Goal: Task Accomplishment & Management: Manage account settings

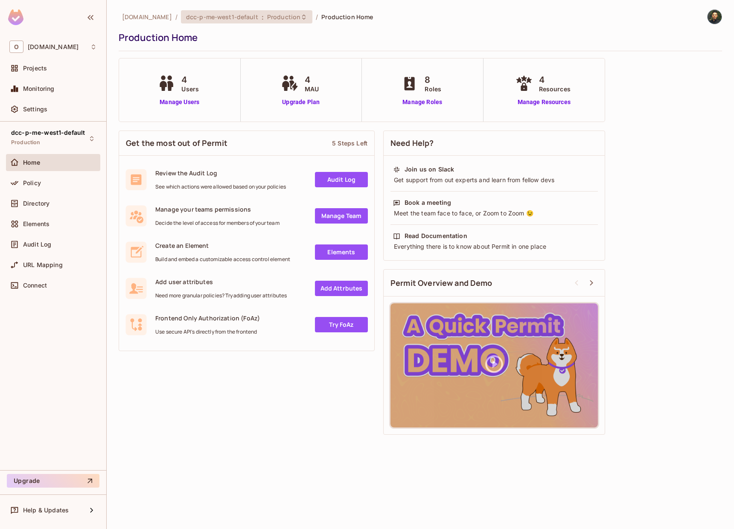
click at [226, 15] on span "dcc-p-me-west1-default" at bounding box center [222, 17] width 72 height 8
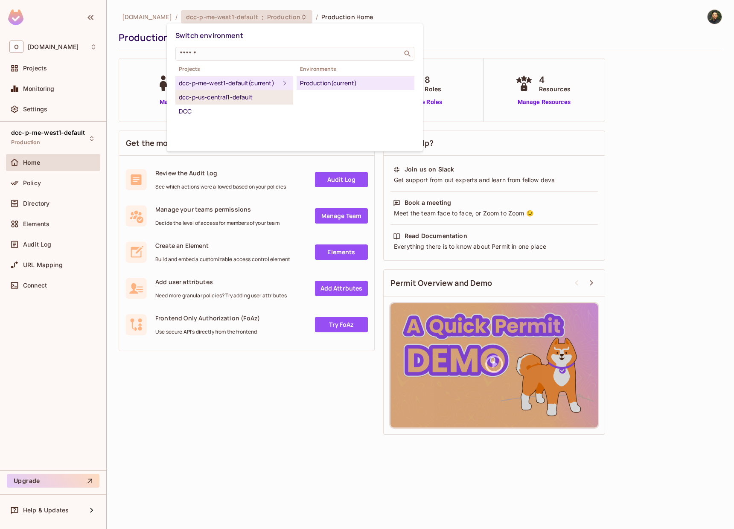
click at [241, 105] on li "dcc-p-us-central1-default" at bounding box center [234, 98] width 118 height 14
click at [318, 83] on div "Production" at bounding box center [355, 83] width 111 height 10
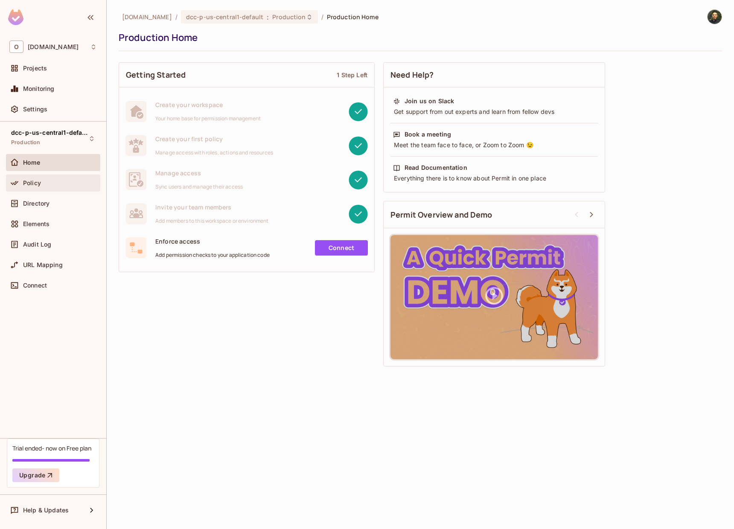
click at [69, 184] on div "Policy" at bounding box center [60, 183] width 74 height 7
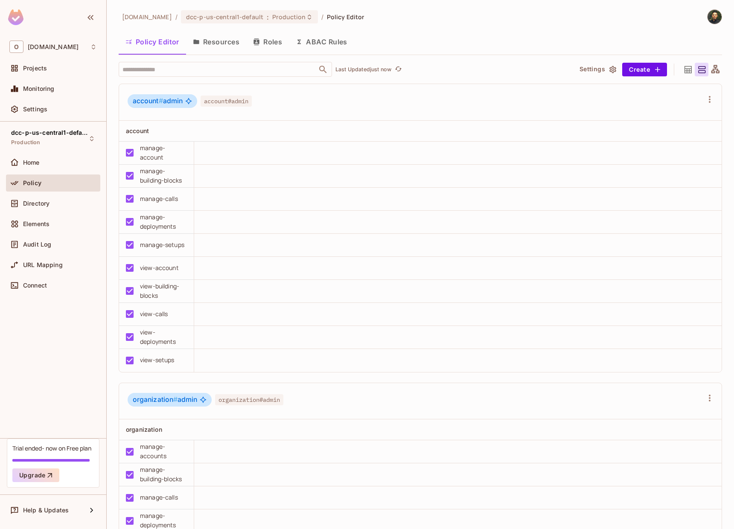
click at [204, 48] on button "Resources" at bounding box center [216, 41] width 60 height 21
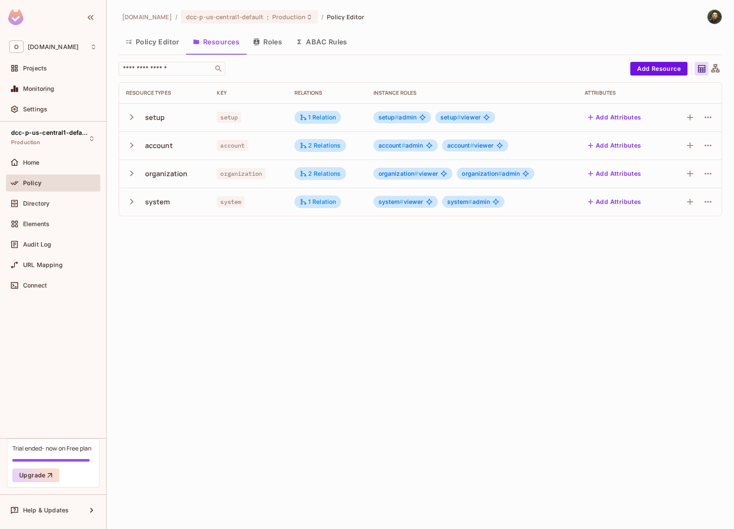
click at [131, 119] on icon "button" at bounding box center [132, 117] width 12 height 12
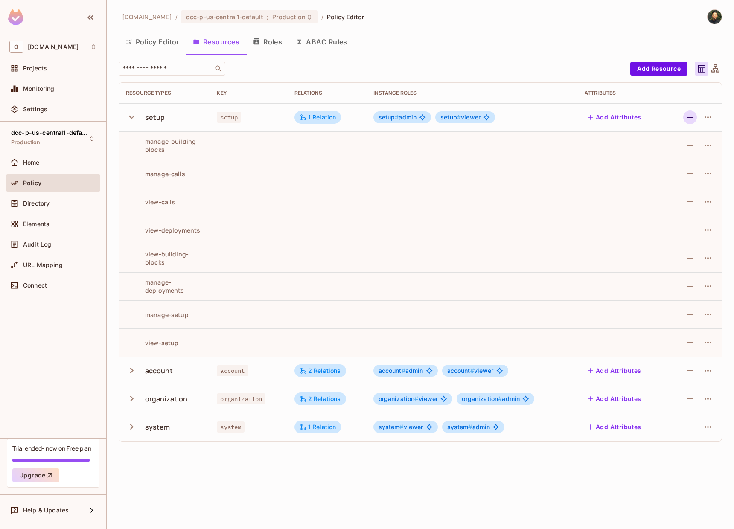
click at [691, 118] on icon "button" at bounding box center [690, 117] width 10 height 10
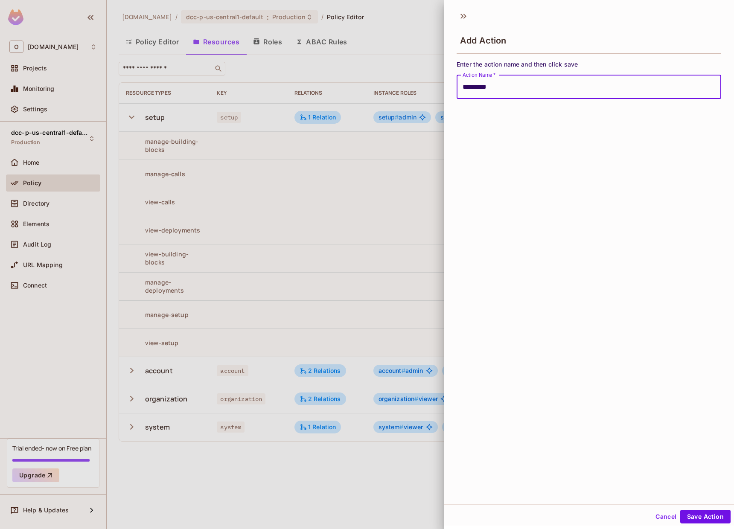
type input "**********"
click at [681, 510] on button "Save Action" at bounding box center [706, 517] width 50 height 14
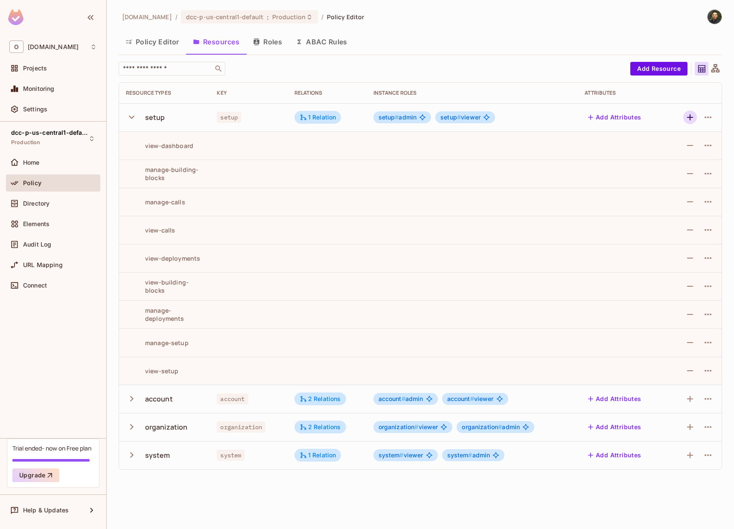
click at [692, 117] on icon "button" at bounding box center [690, 117] width 10 height 10
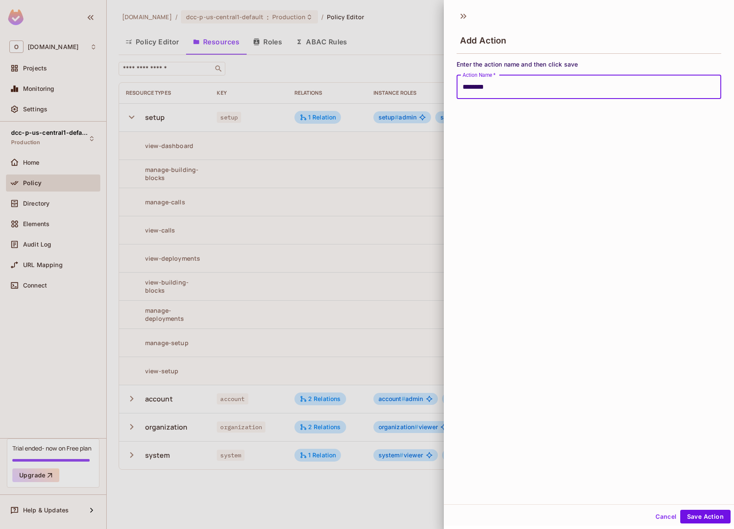
type input "**********"
click at [681, 510] on button "Save Action" at bounding box center [706, 517] width 50 height 14
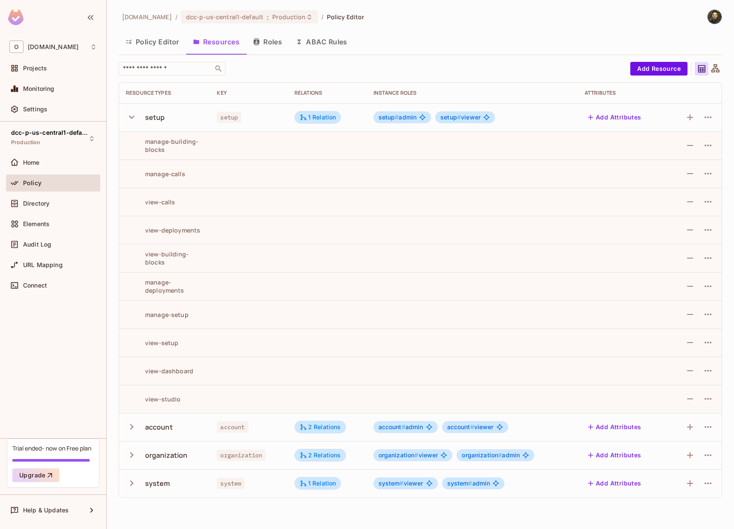
click at [692, 117] on icon "button" at bounding box center [690, 117] width 10 height 10
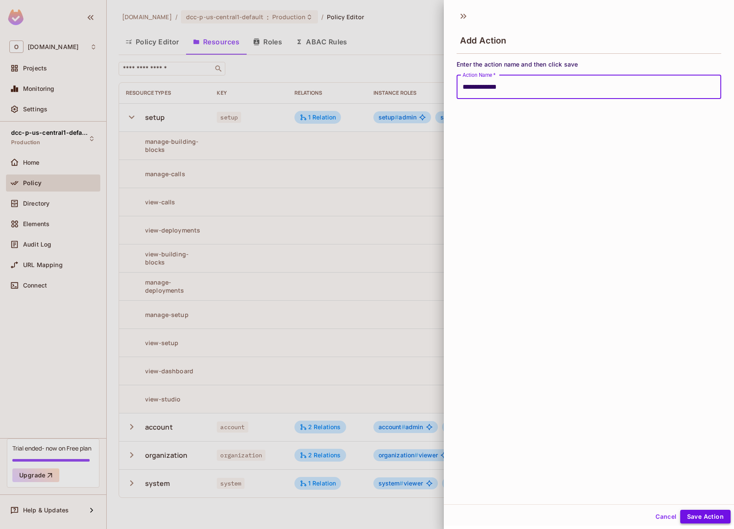
type input "**********"
click at [698, 520] on button "Save Action" at bounding box center [706, 517] width 50 height 14
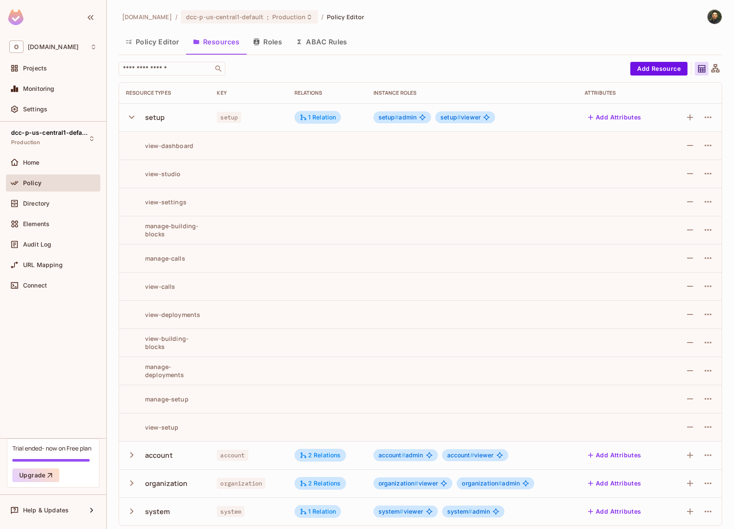
click at [131, 117] on icon "button" at bounding box center [132, 117] width 12 height 12
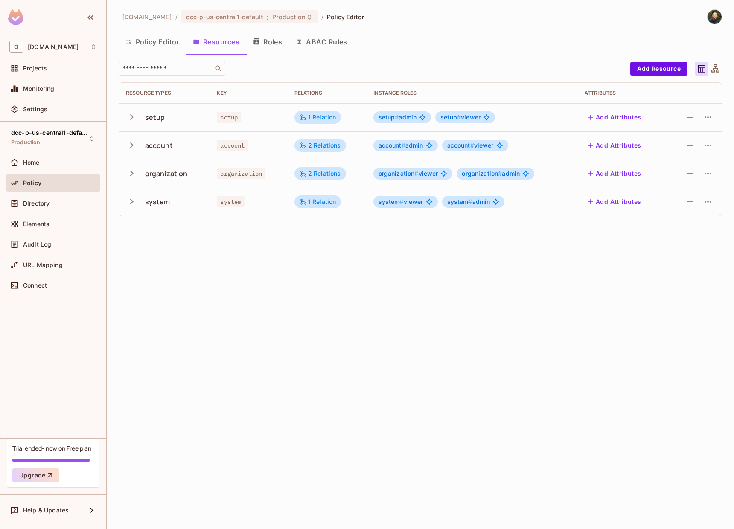
click at [138, 144] on button "button" at bounding box center [133, 145] width 15 height 18
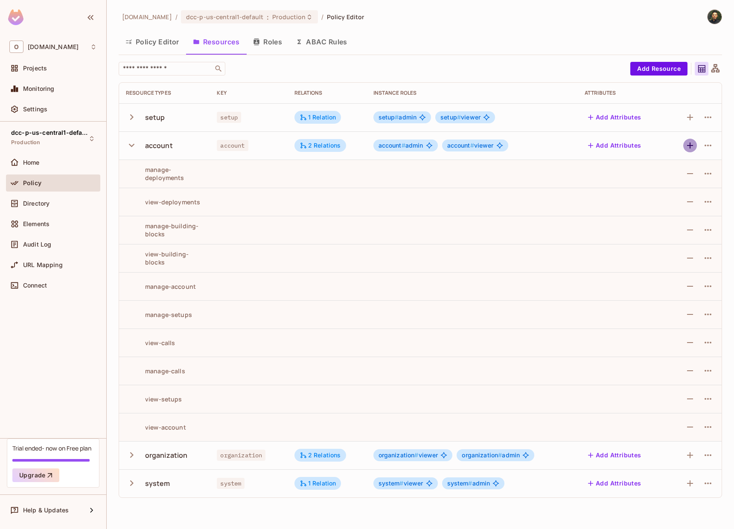
click at [688, 150] on icon "button" at bounding box center [690, 145] width 10 height 10
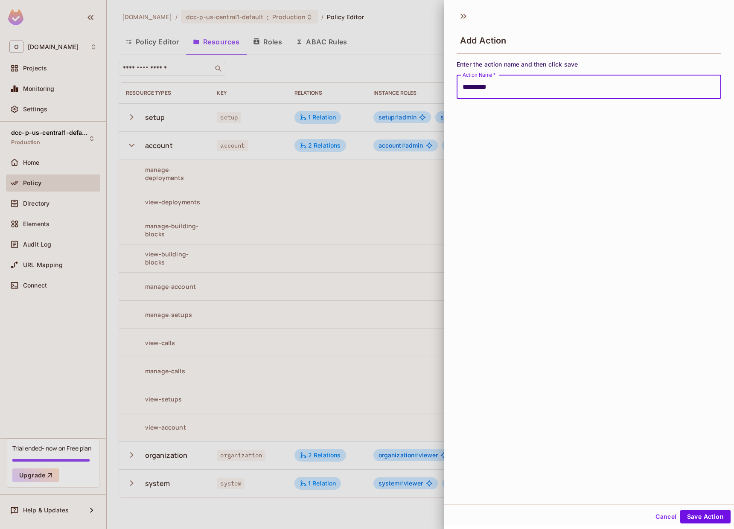
type input "**********"
click at [681, 510] on button "Save Action" at bounding box center [706, 517] width 50 height 14
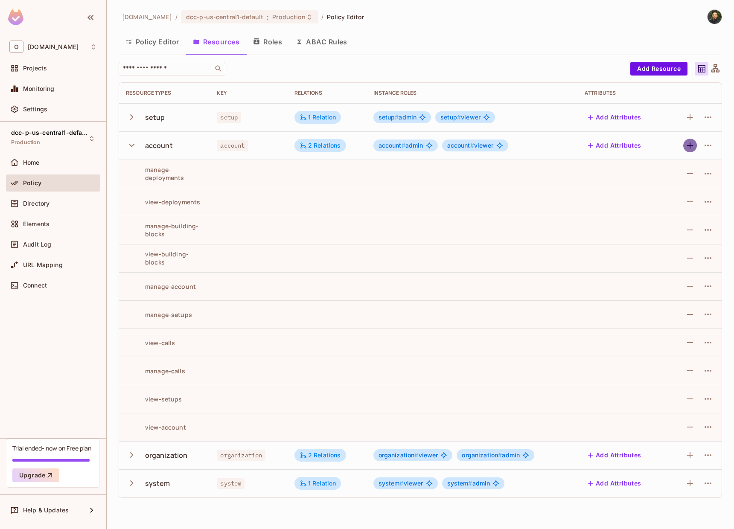
click at [688, 150] on icon "button" at bounding box center [690, 145] width 10 height 10
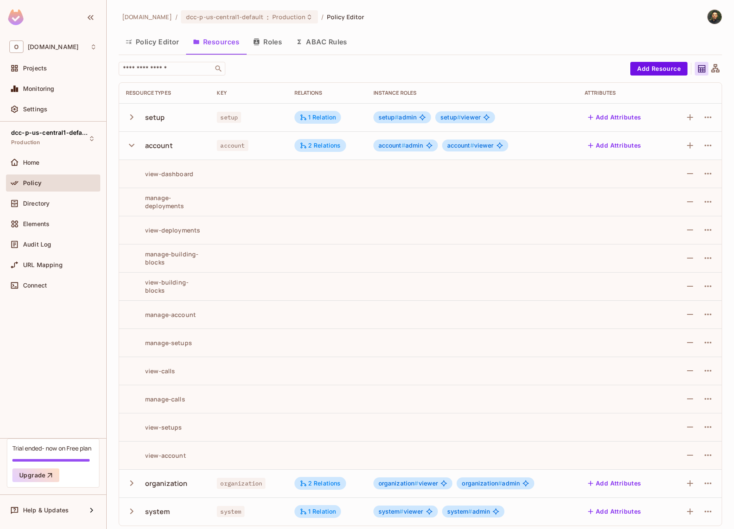
click at [688, 150] on icon "button" at bounding box center [690, 145] width 10 height 10
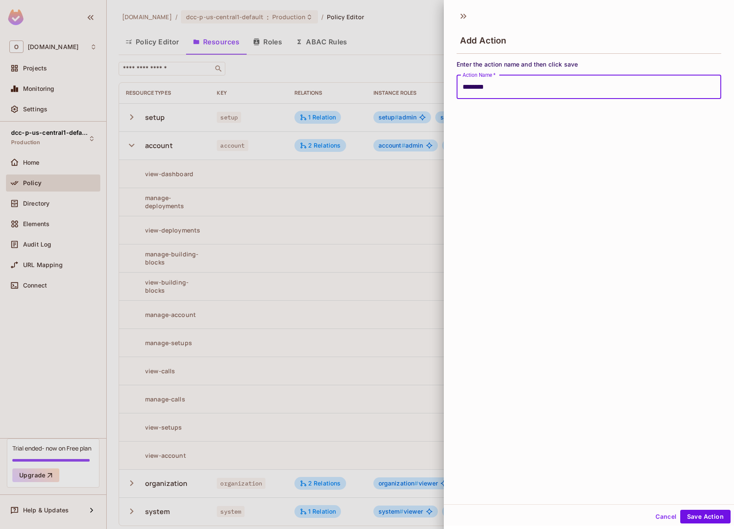
type input "**********"
click at [681, 510] on button "Save Action" at bounding box center [706, 517] width 50 height 14
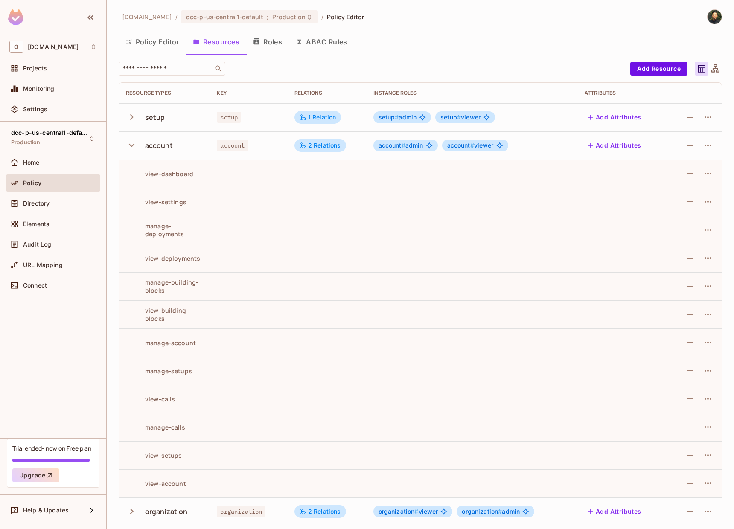
click at [688, 150] on icon "button" at bounding box center [690, 145] width 10 height 10
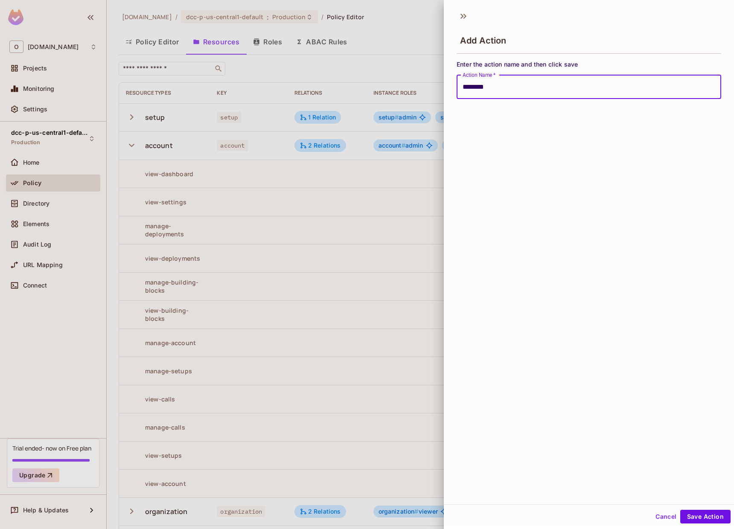
type input "**********"
click at [681, 510] on button "Save Action" at bounding box center [706, 517] width 50 height 14
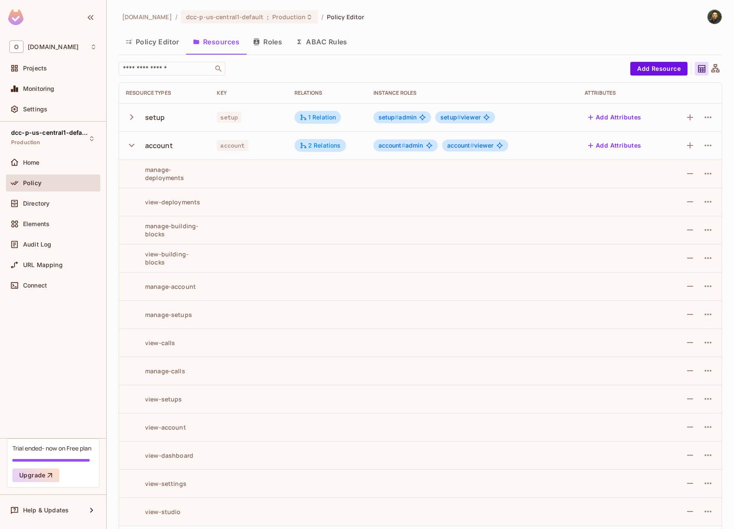
click at [131, 147] on icon "button" at bounding box center [132, 146] width 12 height 12
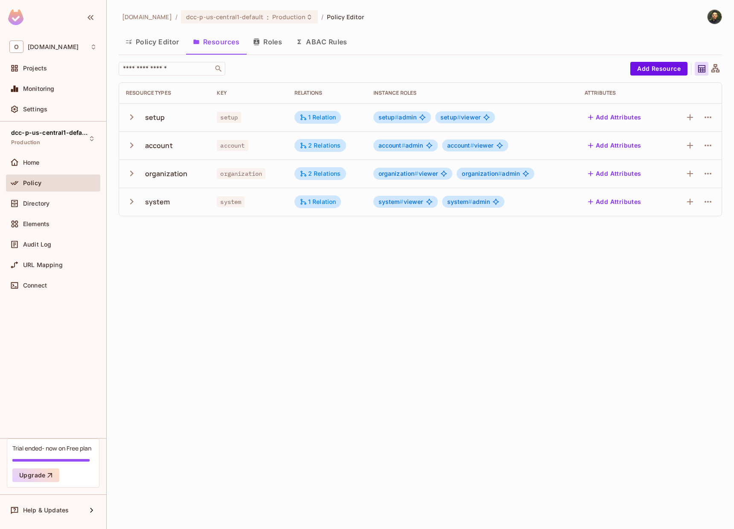
click at [133, 199] on icon "button" at bounding box center [132, 202] width 12 height 12
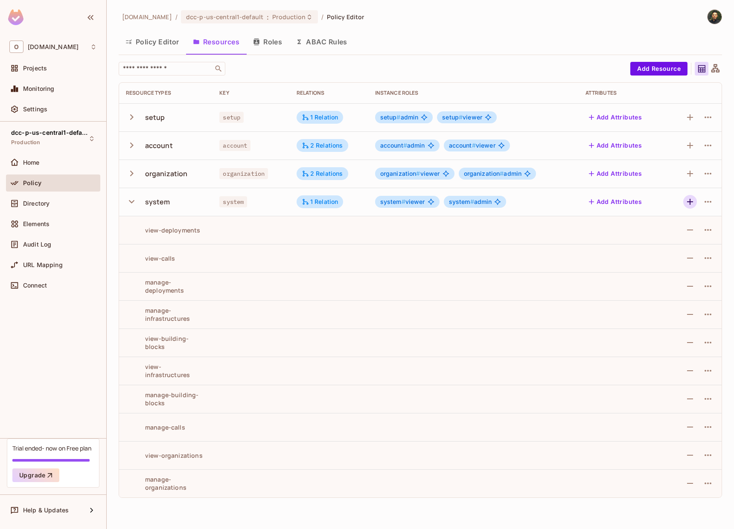
click at [689, 202] on icon "button" at bounding box center [690, 202] width 6 height 6
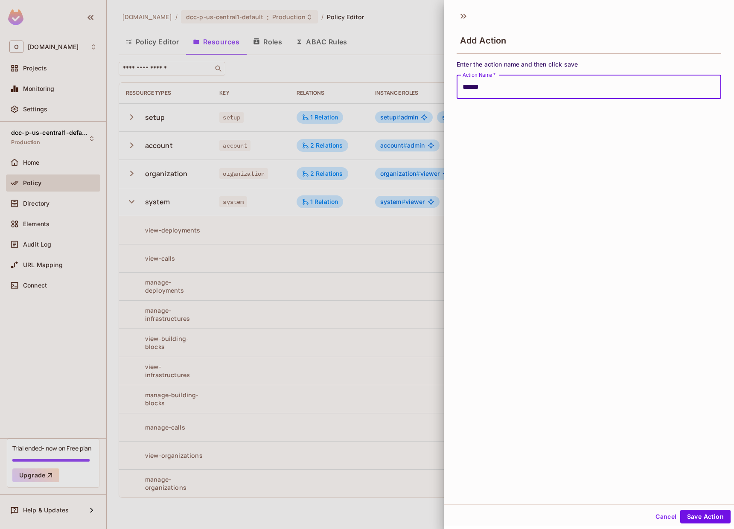
type input "**********"
click at [681, 510] on button "Save Action" at bounding box center [706, 517] width 50 height 14
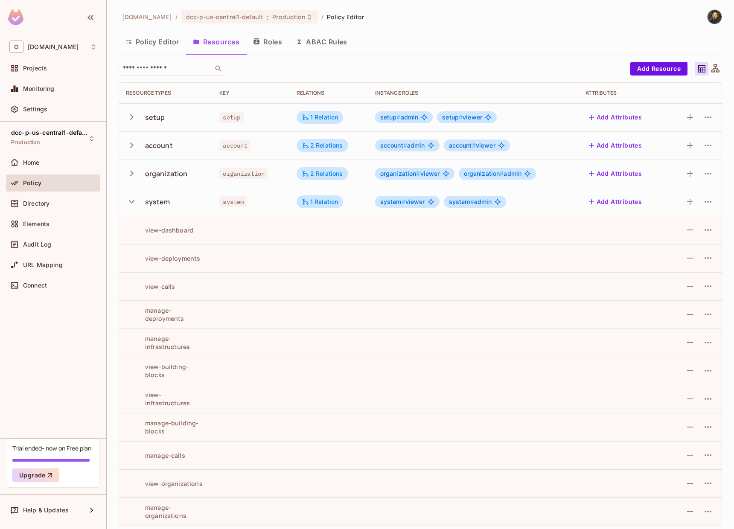
click at [689, 202] on icon "button" at bounding box center [690, 202] width 10 height 10
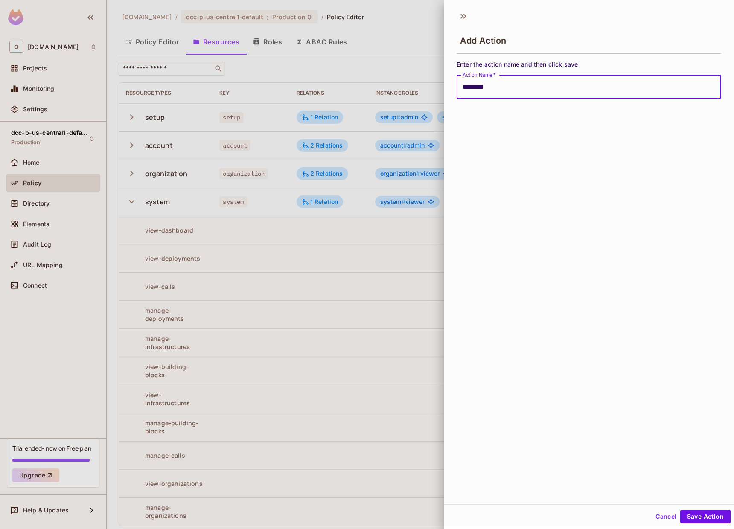
type input "**********"
click at [681, 510] on button "Save Action" at bounding box center [706, 517] width 50 height 14
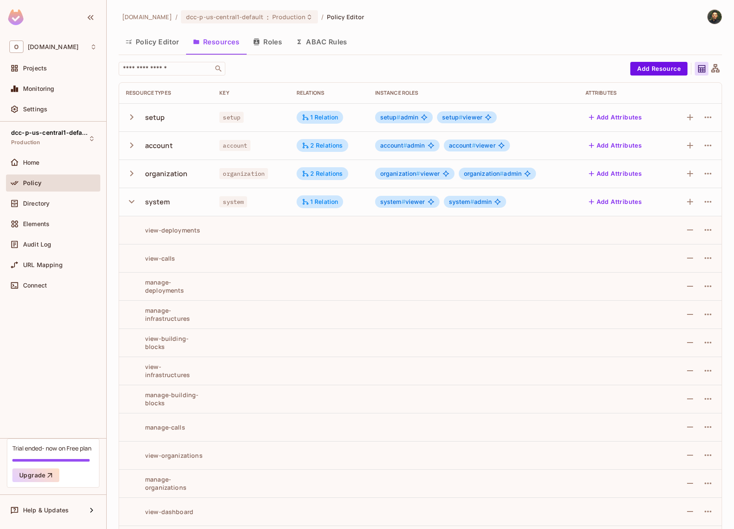
click at [689, 202] on icon "button" at bounding box center [690, 202] width 10 height 10
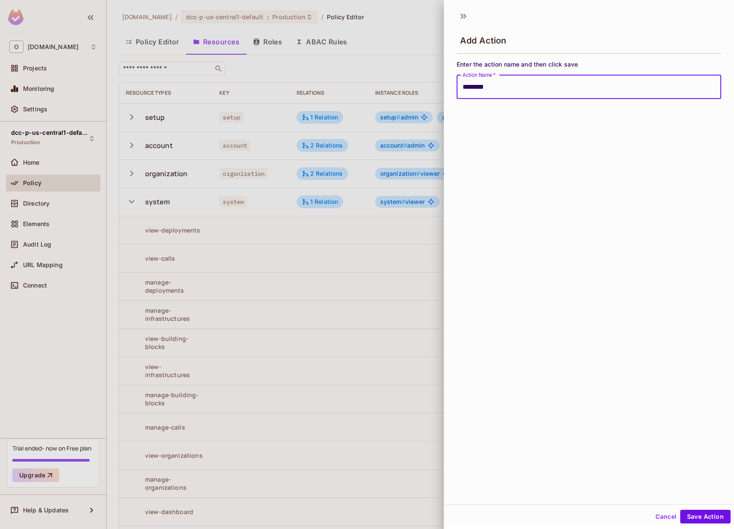
type input "**********"
click at [681, 510] on button "Save Action" at bounding box center [706, 517] width 50 height 14
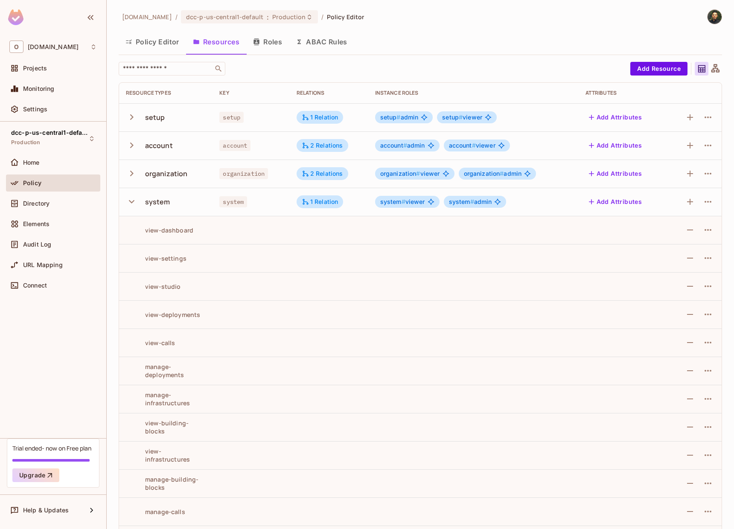
click at [134, 202] on icon "button" at bounding box center [132, 202] width 12 height 12
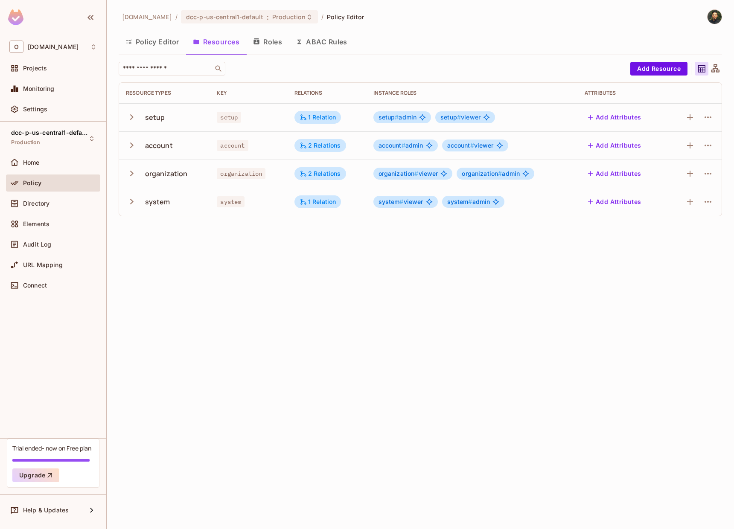
click at [136, 177] on icon "button" at bounding box center [132, 174] width 12 height 12
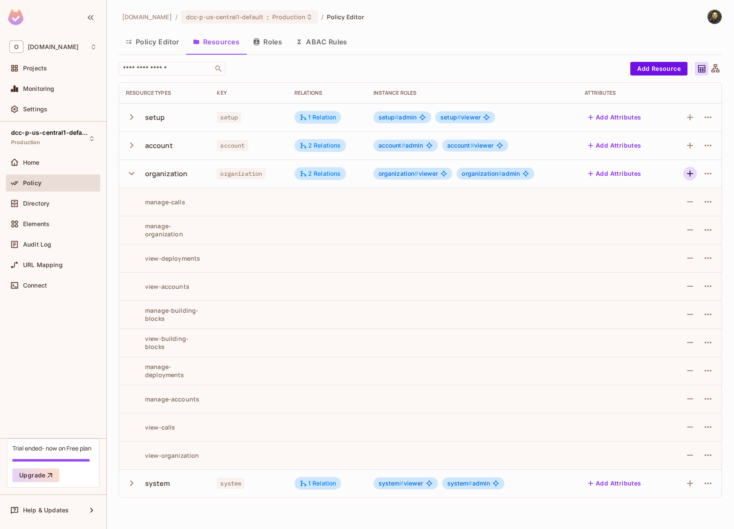
click at [689, 176] on icon "button" at bounding box center [690, 174] width 10 height 10
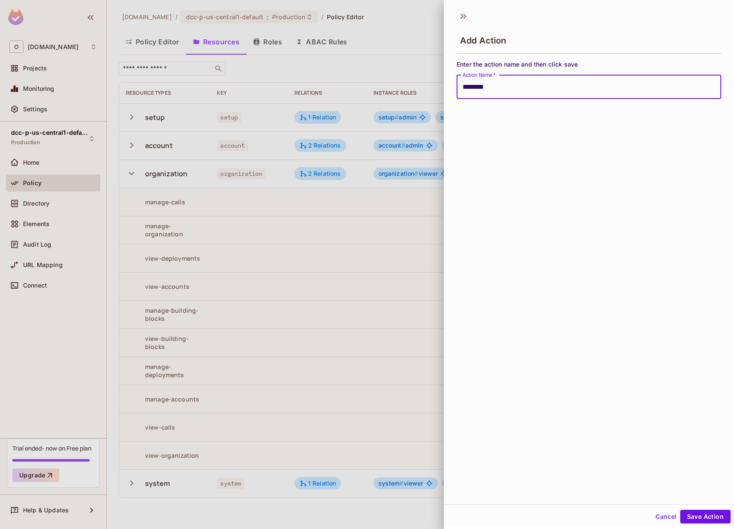
type input "**********"
click at [681, 510] on button "Save Action" at bounding box center [706, 517] width 50 height 14
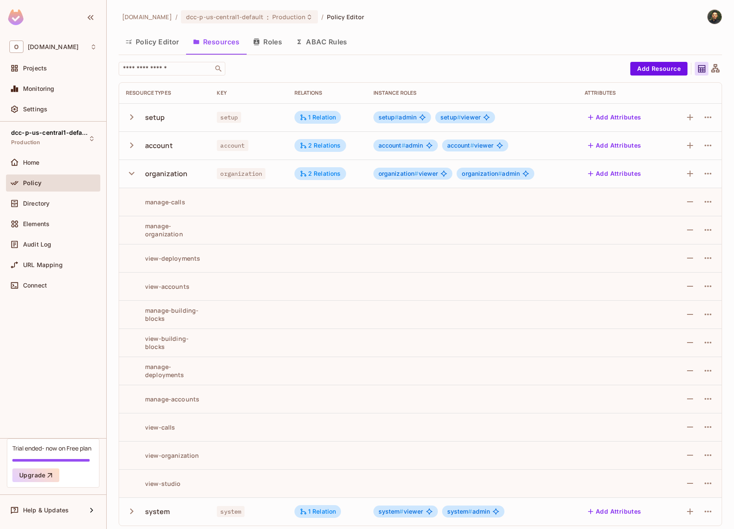
click at [689, 176] on icon "button" at bounding box center [690, 174] width 10 height 10
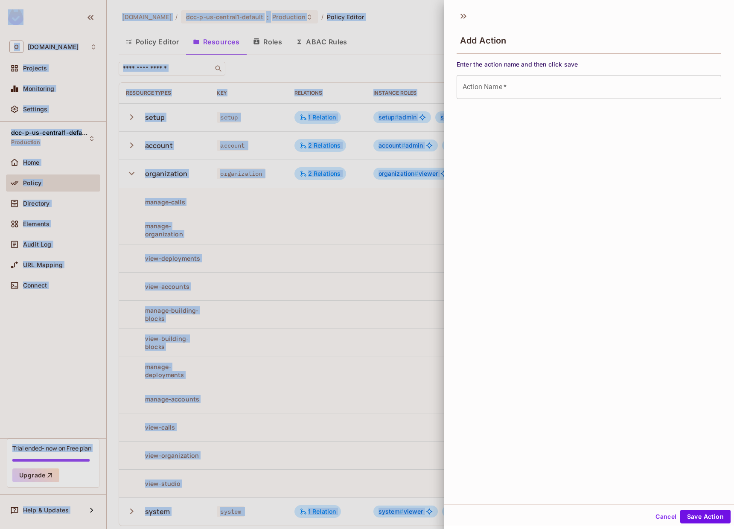
click at [598, 82] on input "Action Name   *" at bounding box center [589, 87] width 265 height 24
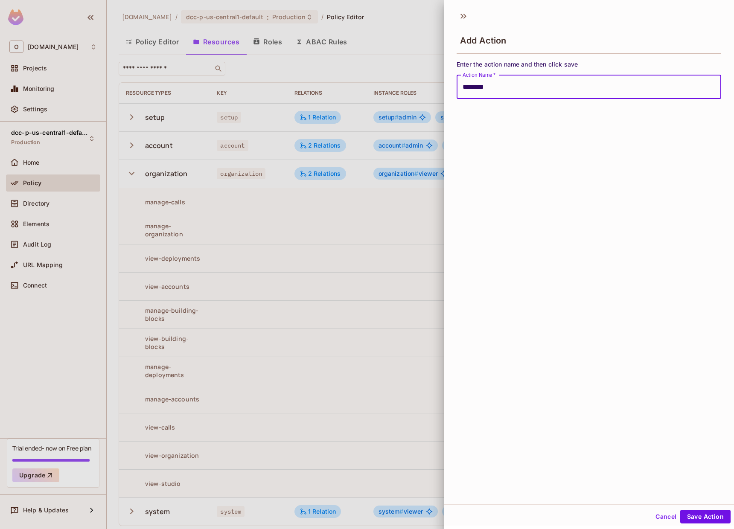
type input "**********"
click at [681, 510] on button "Save Action" at bounding box center [706, 517] width 50 height 14
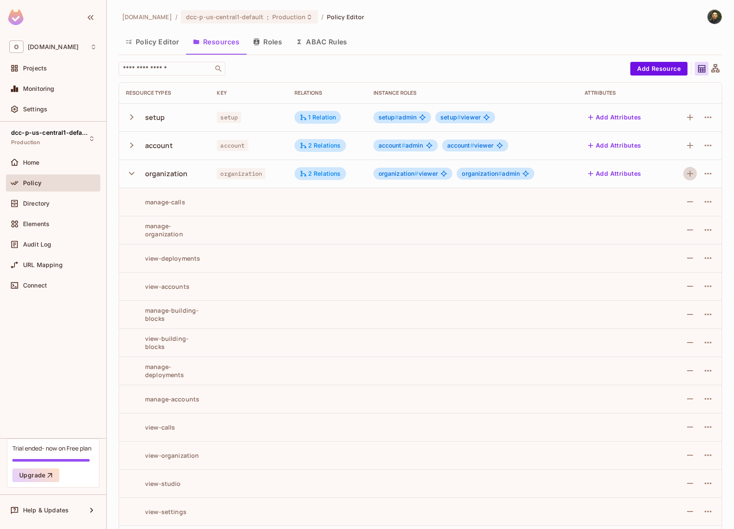
click at [685, 178] on icon "button" at bounding box center [690, 174] width 10 height 10
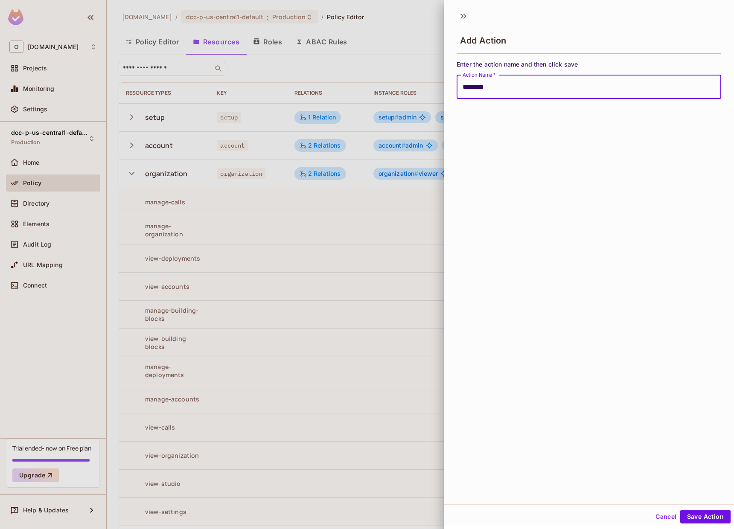
type input "**********"
click at [681, 510] on button "Save Action" at bounding box center [706, 517] width 50 height 14
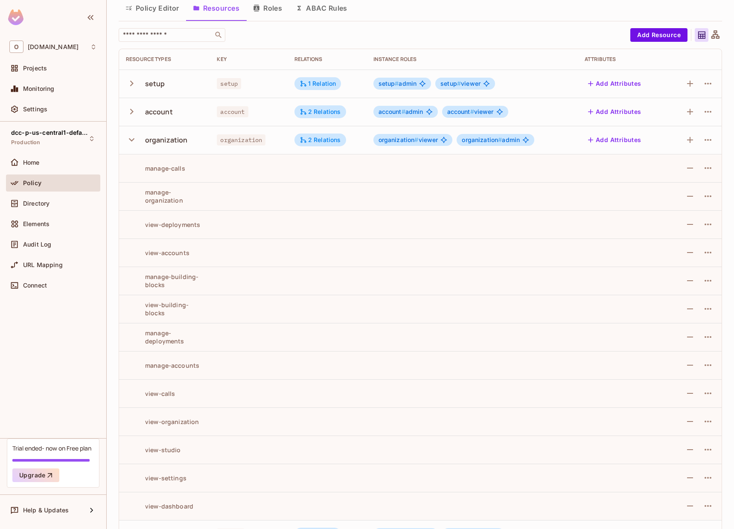
scroll to position [51, 0]
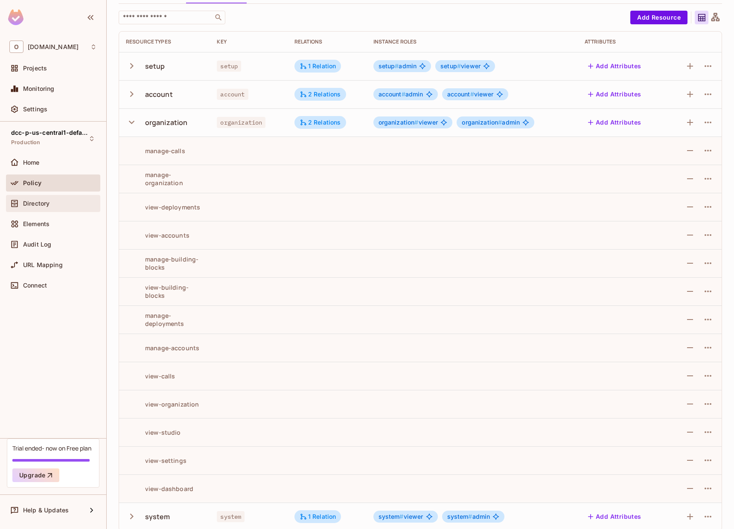
click at [50, 206] on span "Directory" at bounding box center [36, 203] width 26 height 7
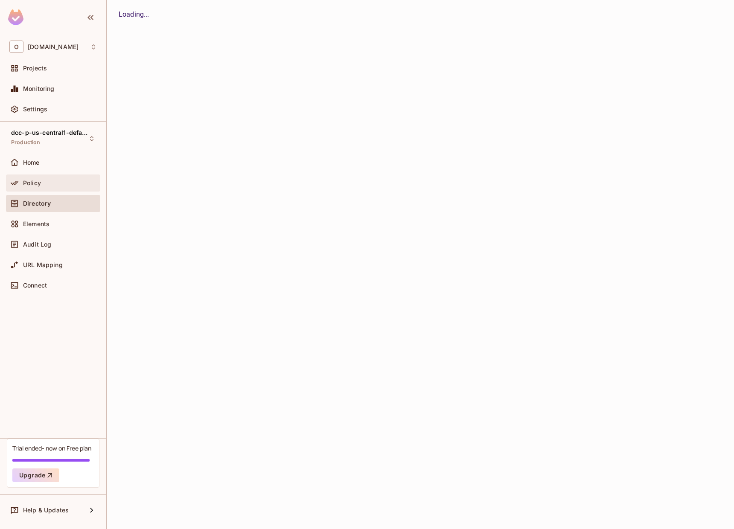
click at [32, 181] on span "Policy" at bounding box center [32, 183] width 18 height 7
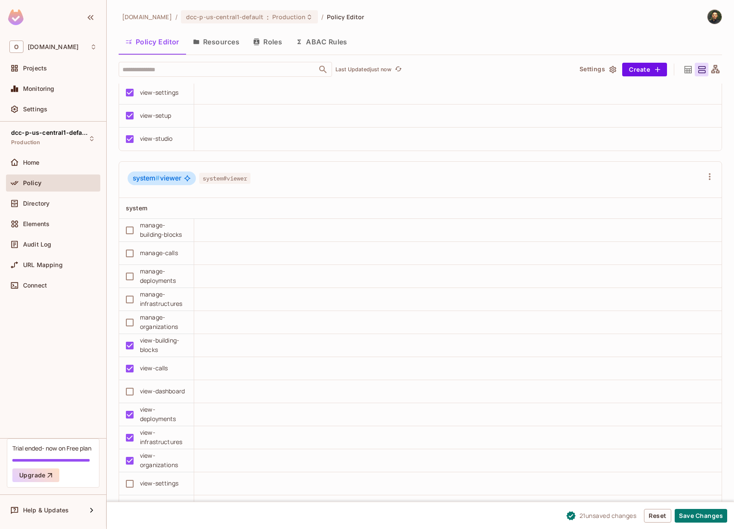
scroll to position [2419, 0]
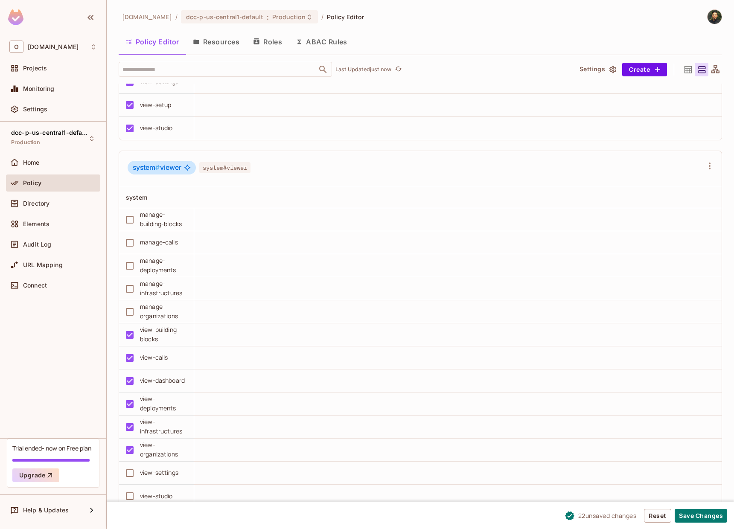
click at [146, 474] on div "view-settings" at bounding box center [159, 472] width 38 height 9
click at [689, 516] on button "Save Changes" at bounding box center [701, 516] width 53 height 14
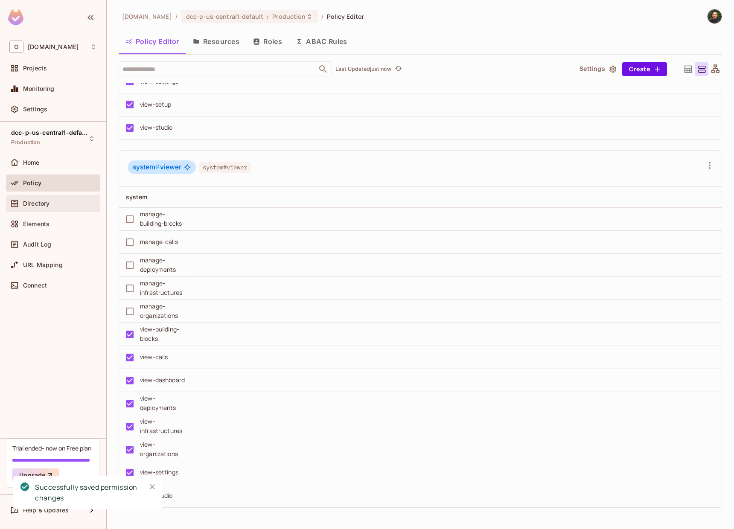
click at [47, 202] on span "Directory" at bounding box center [36, 203] width 26 height 7
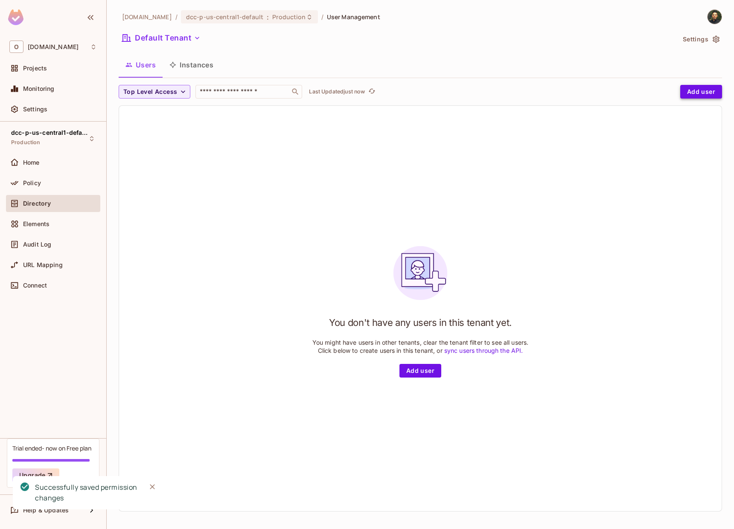
click at [702, 91] on button "Add user" at bounding box center [702, 92] width 42 height 14
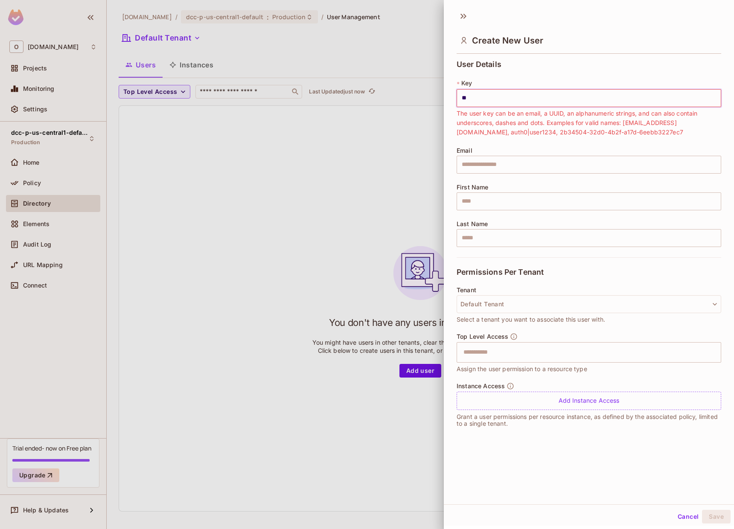
type input "*"
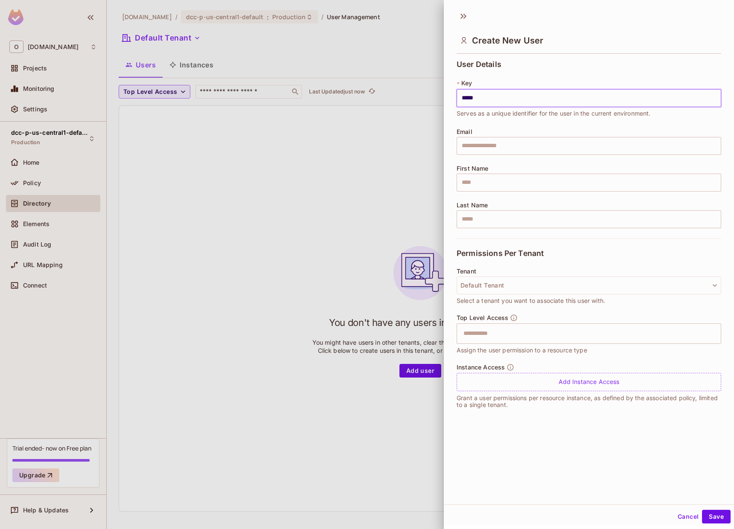
type input "*****"
click at [243, 182] on div at bounding box center [367, 264] width 734 height 529
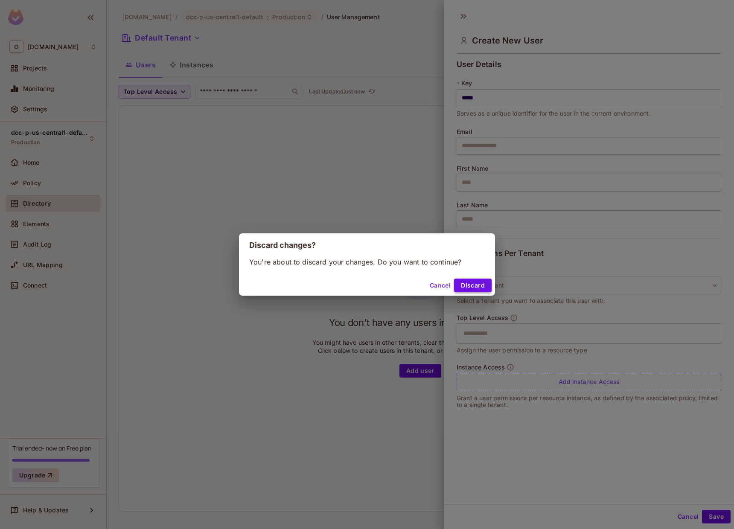
click at [472, 286] on button "Discard" at bounding box center [473, 286] width 38 height 14
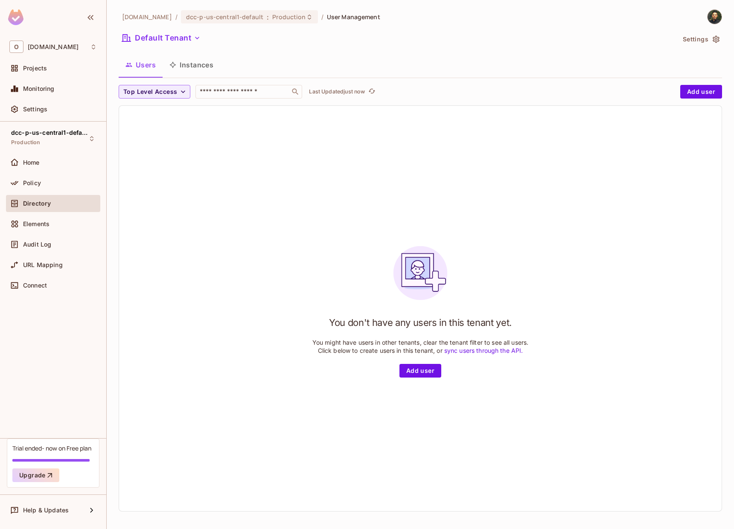
click at [192, 47] on div "onvego.com / dcc-p-us-central1-default : Production / User Management Default T…" at bounding box center [421, 263] width 604 height 509
click at [192, 43] on button "Default Tenant" at bounding box center [161, 38] width 85 height 14
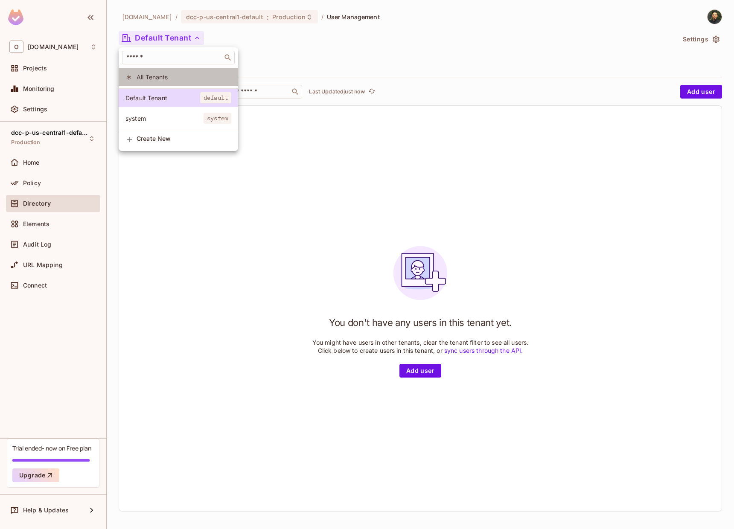
click at [194, 80] on span "All Tenants" at bounding box center [184, 77] width 95 height 8
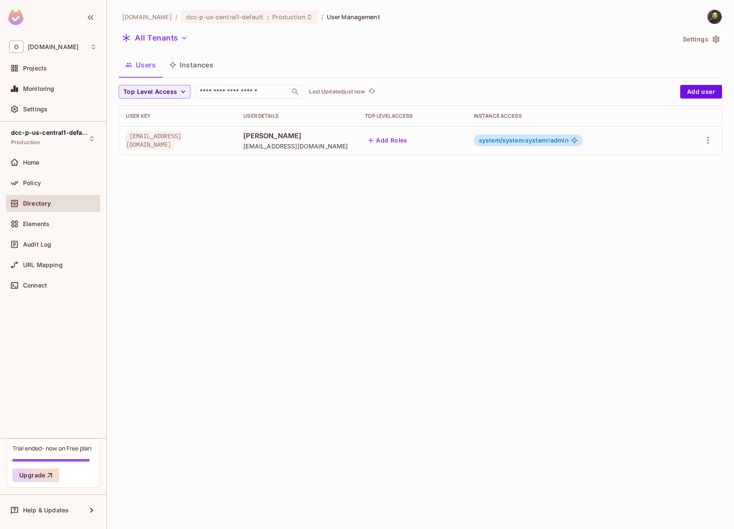
click at [708, 35] on button "Settings" at bounding box center [701, 39] width 43 height 14
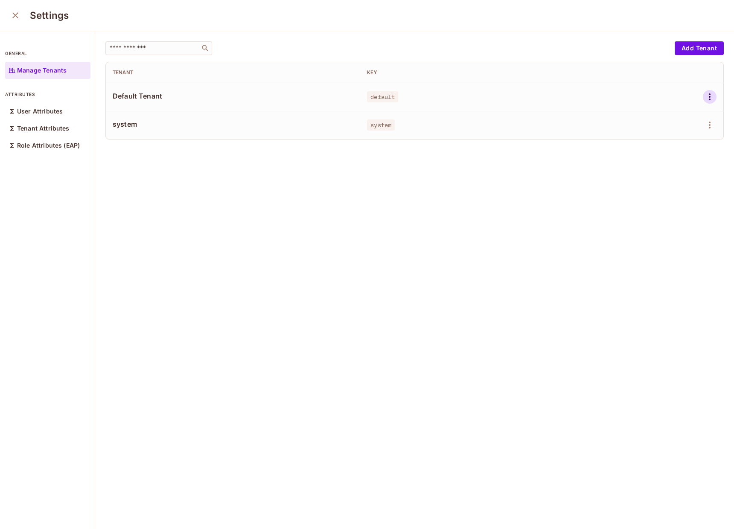
click at [705, 99] on icon "button" at bounding box center [710, 97] width 10 height 10
click at [672, 154] on div "Delete Tenant" at bounding box center [666, 154] width 40 height 9
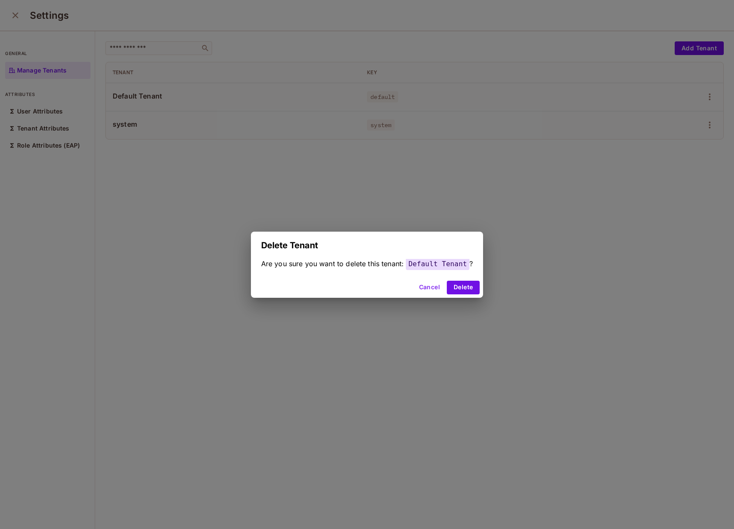
click at [456, 295] on div "Cancel Delete" at bounding box center [367, 288] width 233 height 20
click at [462, 289] on button "Delete" at bounding box center [463, 288] width 33 height 14
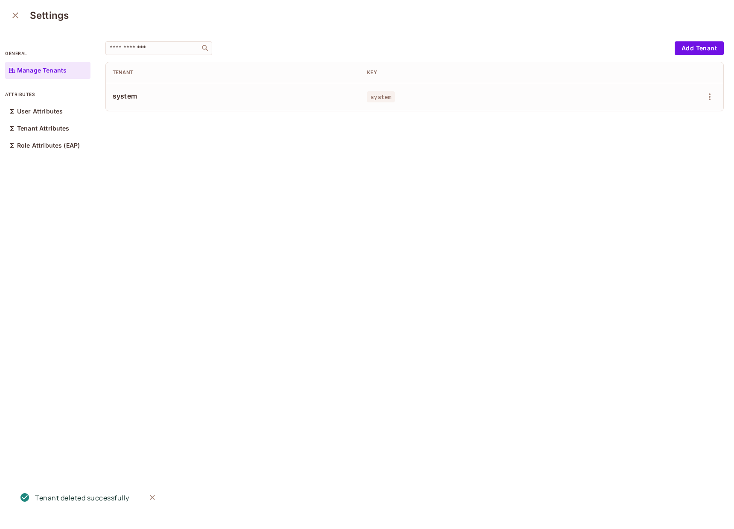
click at [20, 16] on button "close" at bounding box center [15, 15] width 17 height 17
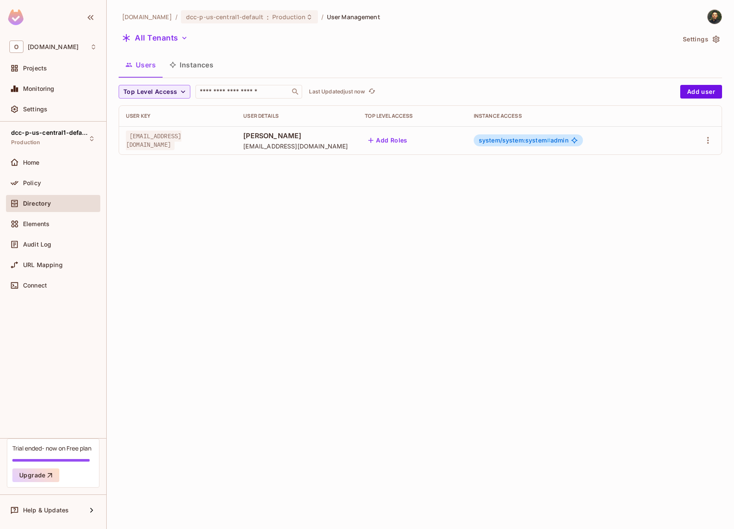
click at [527, 137] on span "system/system:system #" at bounding box center [515, 140] width 72 height 7
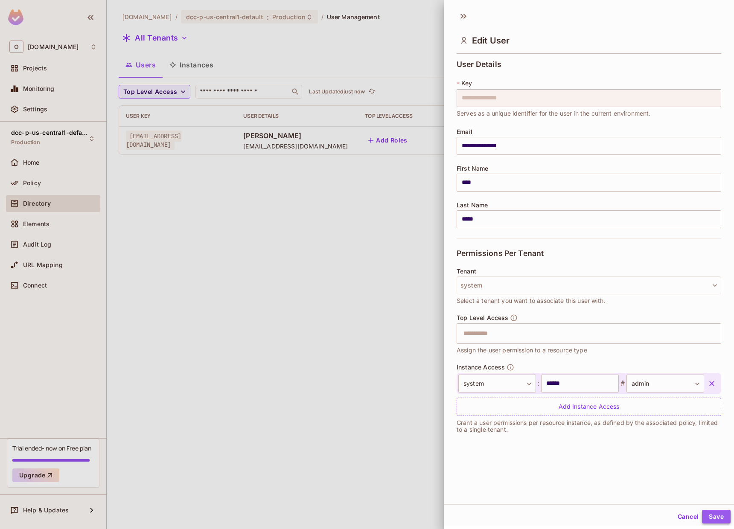
click at [710, 520] on button "Save" at bounding box center [716, 517] width 29 height 14
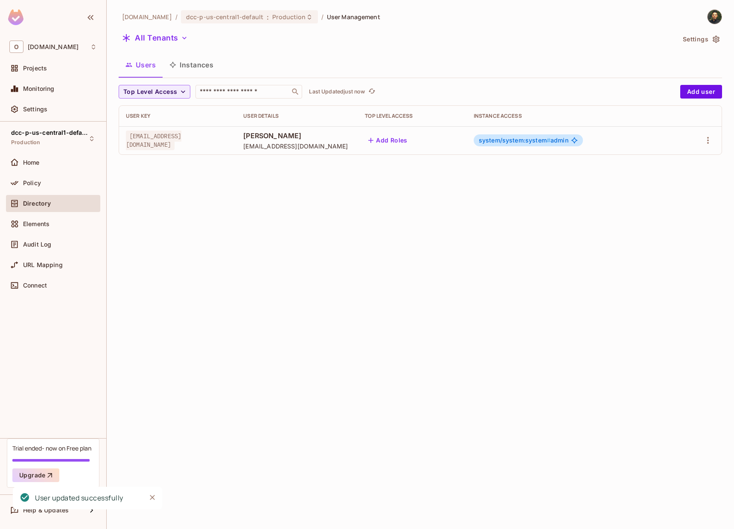
click at [196, 66] on button "Instances" at bounding box center [192, 64] width 58 height 21
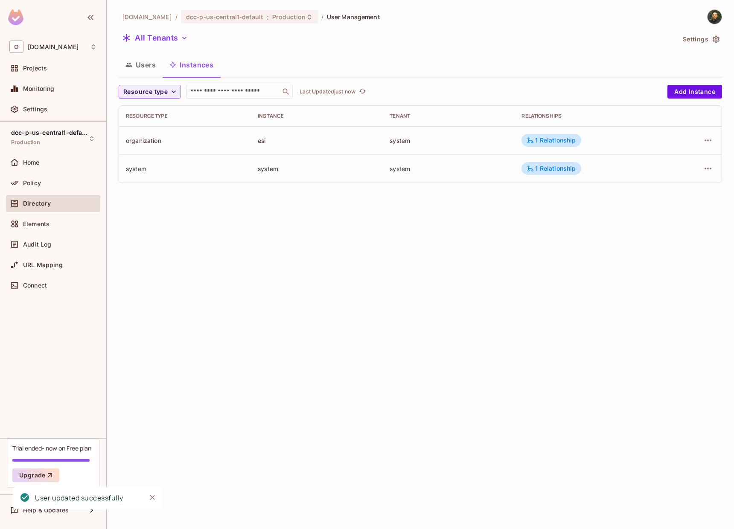
click at [158, 73] on button "Users" at bounding box center [141, 64] width 44 height 21
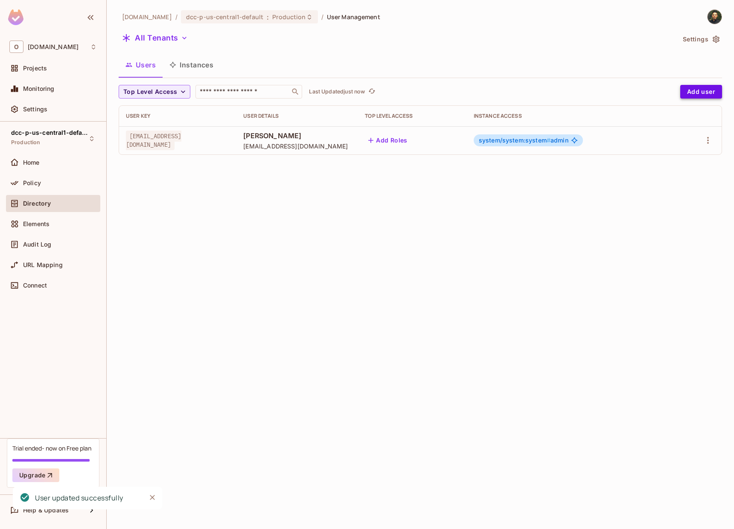
click at [682, 94] on button "Add user" at bounding box center [702, 92] width 42 height 14
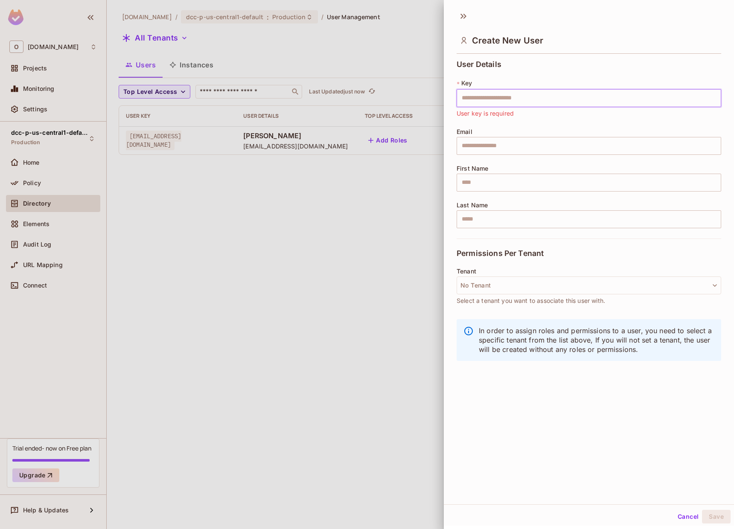
click at [518, 96] on input "text" at bounding box center [589, 98] width 265 height 18
paste input "**********"
type input "**********"
click at [493, 146] on input "text" at bounding box center [589, 146] width 265 height 18
paste input "**********"
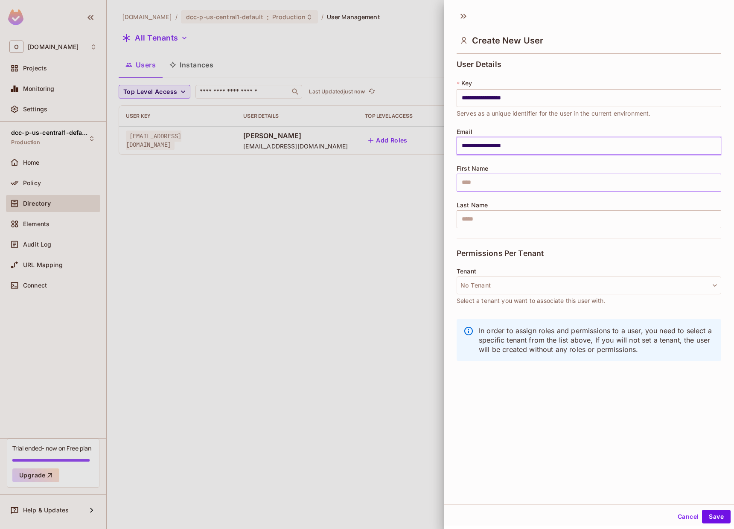
type input "**********"
click at [485, 181] on input "text" at bounding box center [589, 183] width 265 height 18
type input "******"
click at [501, 217] on input "text" at bounding box center [589, 220] width 265 height 18
type input "*****"
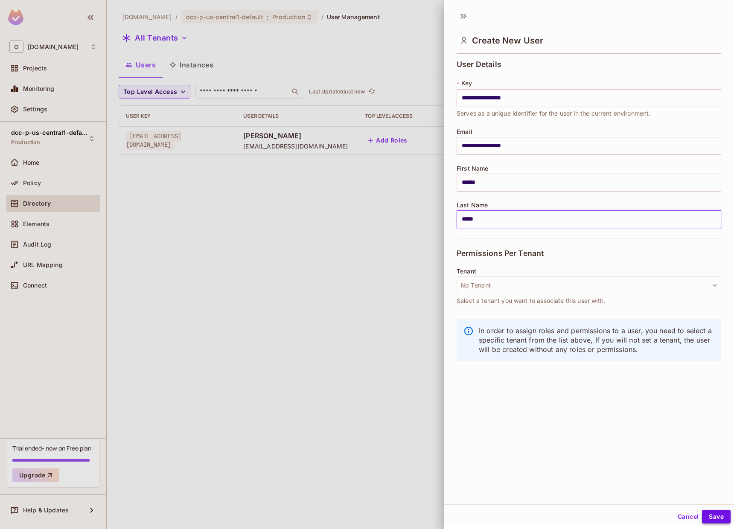
click at [718, 522] on button "Save" at bounding box center [716, 517] width 29 height 14
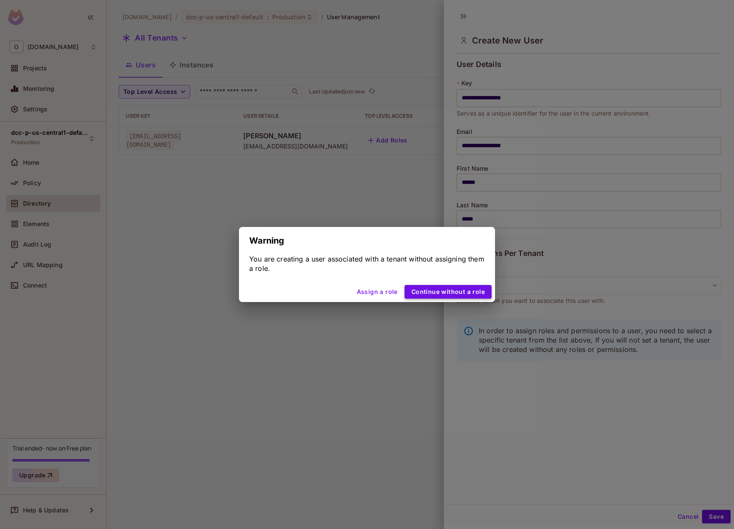
click at [459, 290] on button "Continue without a role" at bounding box center [448, 292] width 87 height 14
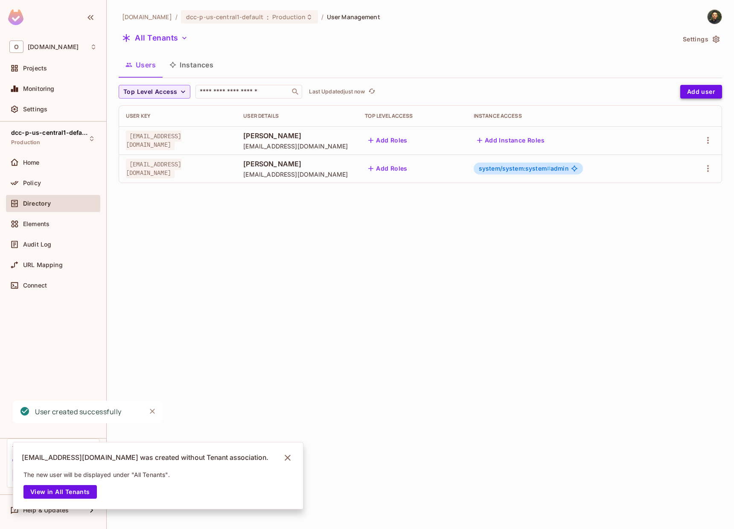
click at [702, 95] on button "Add user" at bounding box center [702, 92] width 42 height 14
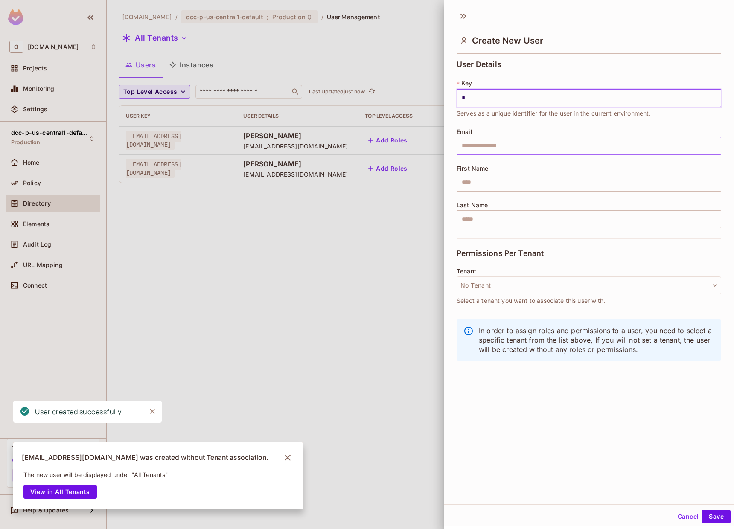
type input "**********"
click at [527, 152] on input "text" at bounding box center [589, 146] width 265 height 18
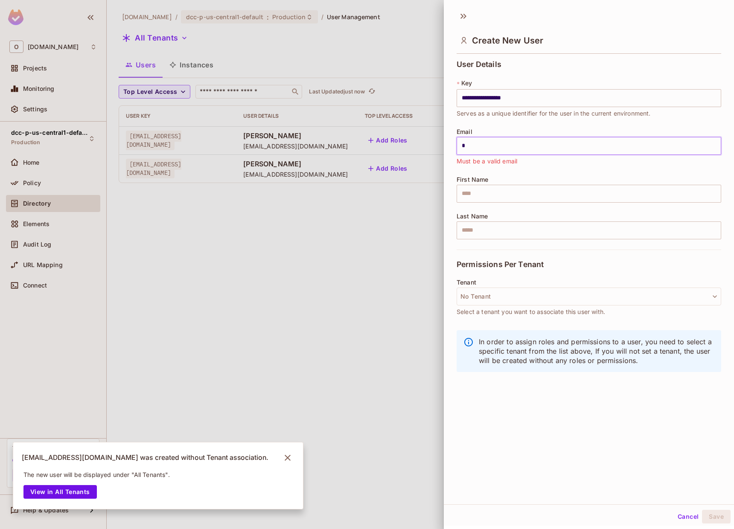
type input "**********"
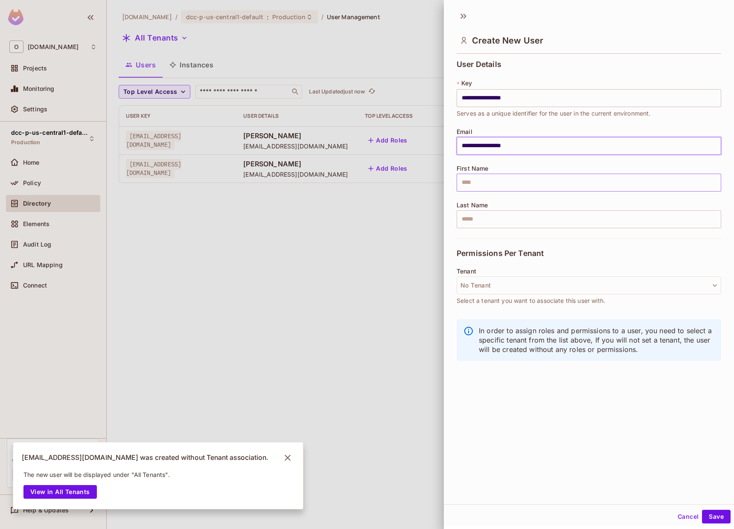
click at [530, 186] on input "text" at bounding box center [589, 183] width 265 height 18
type input "*****"
click at [525, 211] on input "text" at bounding box center [589, 220] width 265 height 18
type input "*****"
click at [707, 511] on button "Save" at bounding box center [716, 517] width 29 height 14
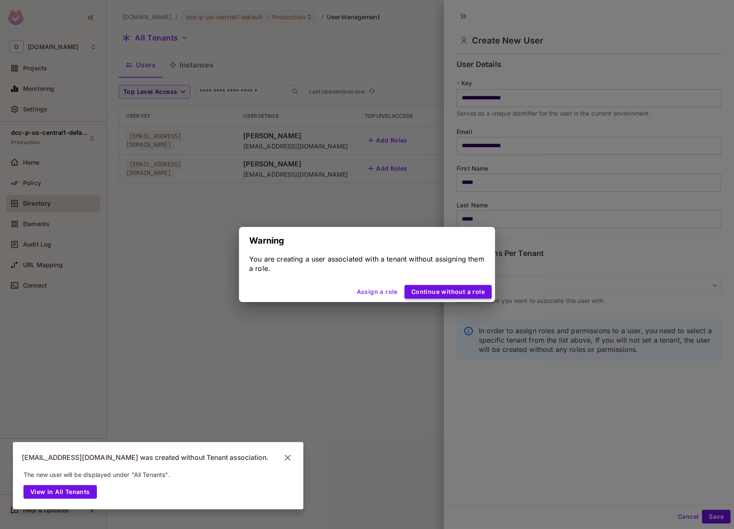
click at [439, 297] on button "Continue without a role" at bounding box center [448, 292] width 87 height 14
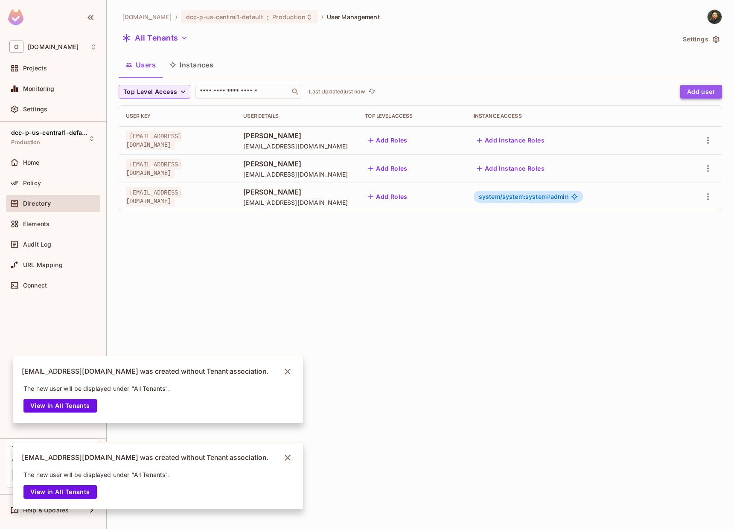
click at [710, 94] on button "Add user" at bounding box center [702, 92] width 42 height 14
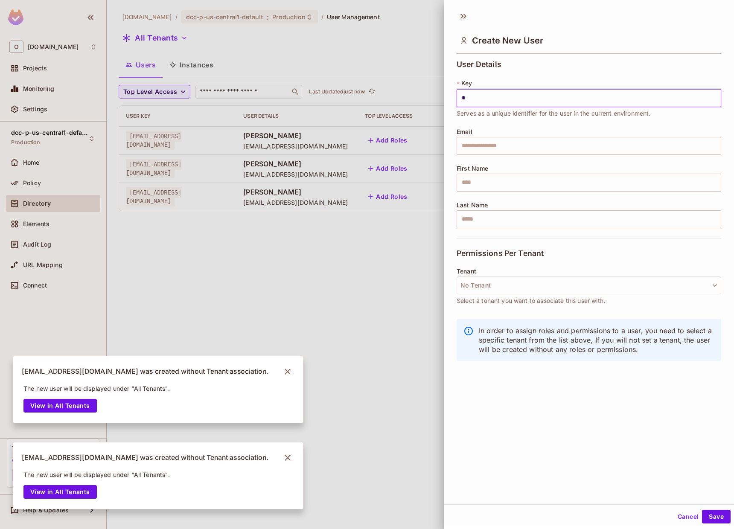
type input "**********"
click at [536, 152] on input "text" at bounding box center [589, 146] width 265 height 18
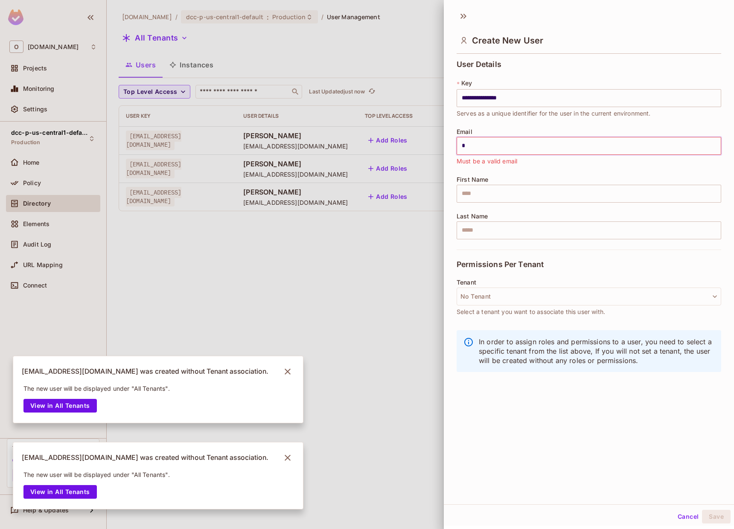
type input "**********"
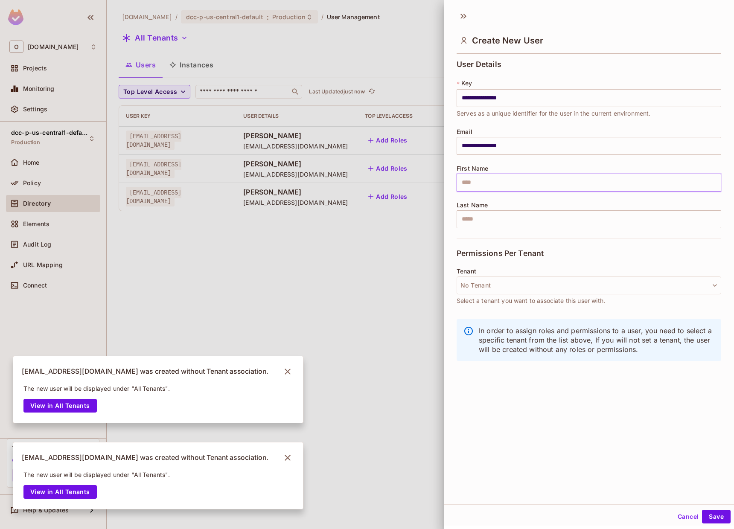
click at [531, 177] on input "text" at bounding box center [589, 183] width 265 height 18
type input "****"
click at [518, 215] on input "text" at bounding box center [589, 220] width 265 height 18
type input "****"
click at [706, 518] on button "Save" at bounding box center [716, 517] width 29 height 14
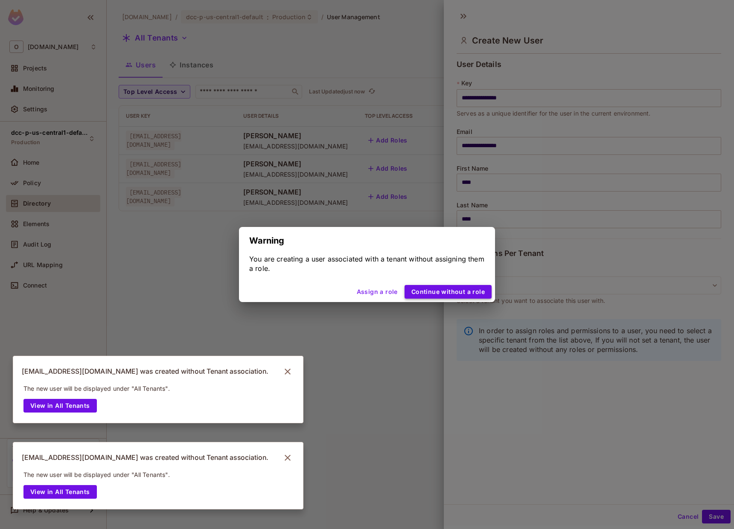
click at [444, 297] on button "Continue without a role" at bounding box center [448, 292] width 87 height 14
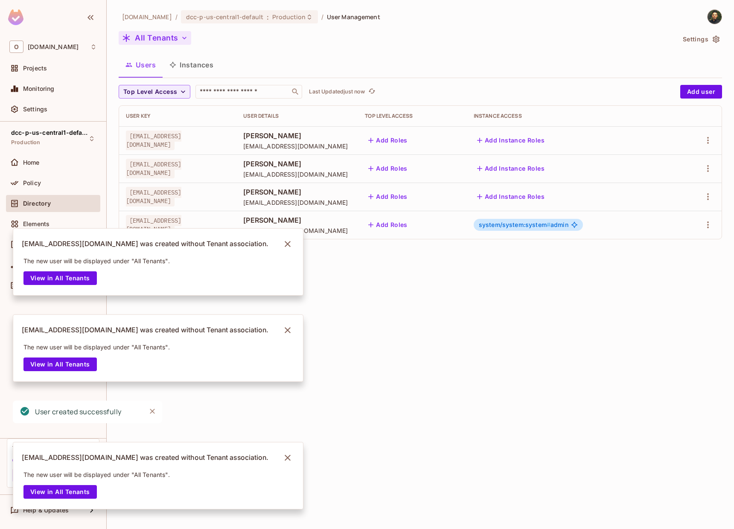
click at [172, 43] on button "All Tenants" at bounding box center [155, 38] width 73 height 14
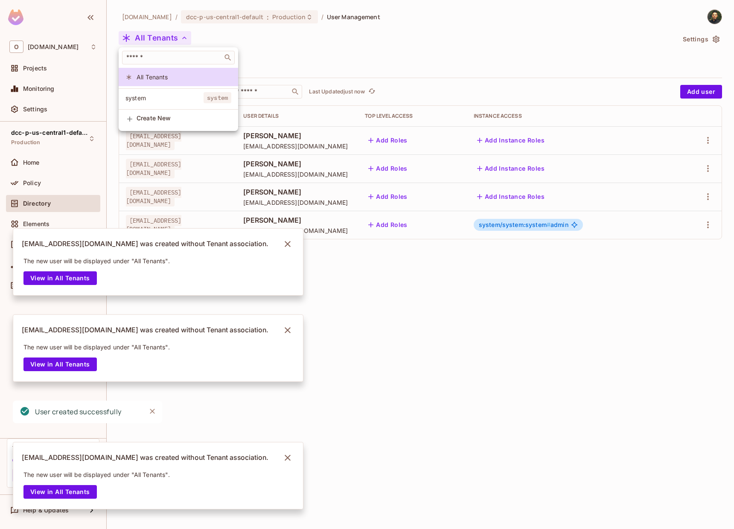
click at [173, 97] on span "system" at bounding box center [165, 98] width 78 height 8
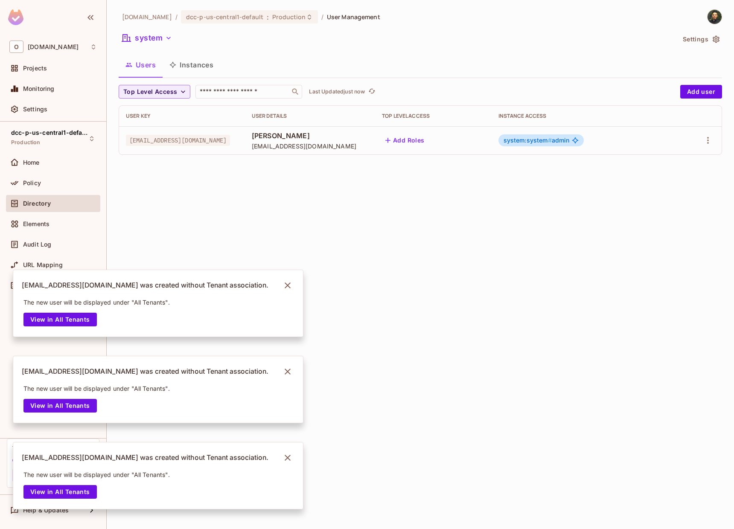
click at [135, 45] on div "system" at bounding box center [397, 39] width 557 height 16
click at [139, 44] on button "system" at bounding box center [147, 38] width 57 height 14
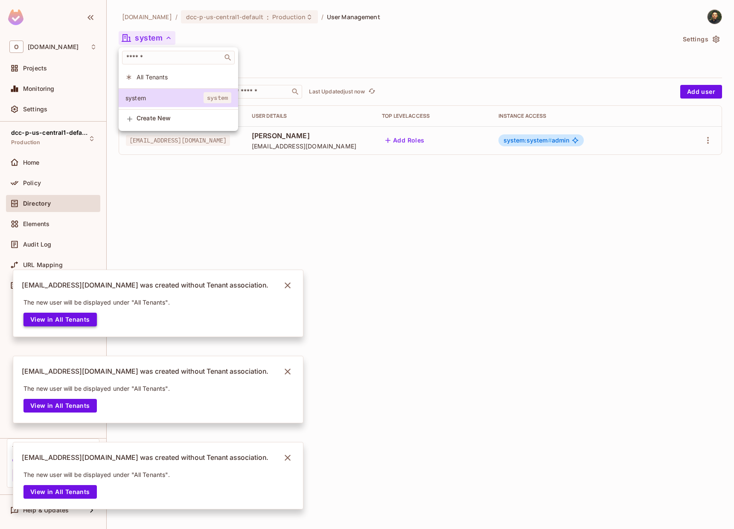
click at [81, 322] on button "View in All Tenants" at bounding box center [59, 320] width 73 height 14
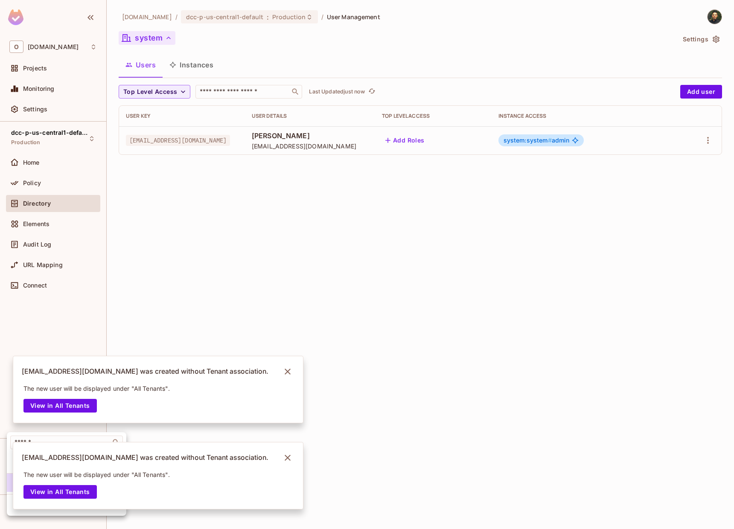
click at [154, 44] on div at bounding box center [367, 264] width 734 height 529
click at [164, 42] on button "system" at bounding box center [147, 38] width 57 height 14
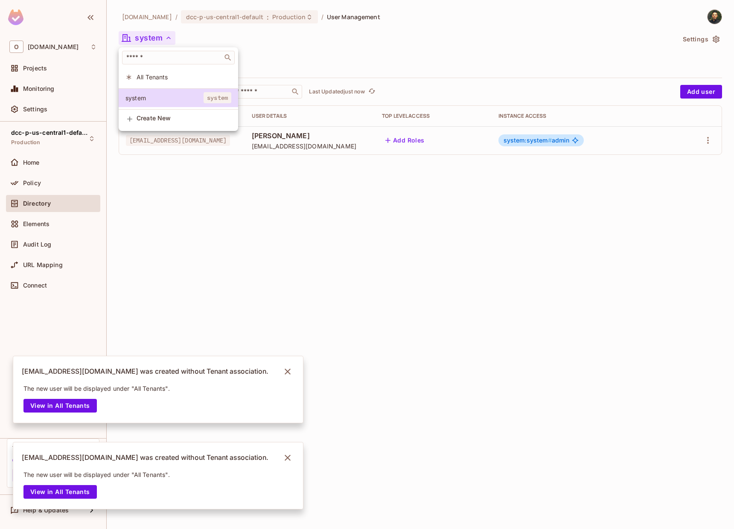
click at [172, 79] on span "All Tenants" at bounding box center [184, 77] width 95 height 8
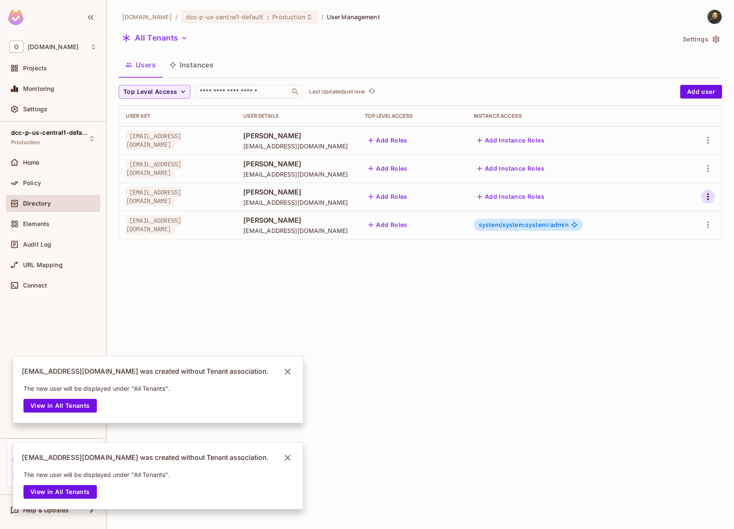
click at [709, 194] on icon "button" at bounding box center [708, 197] width 10 height 10
click at [669, 220] on li "Edit" at bounding box center [668, 216] width 79 height 19
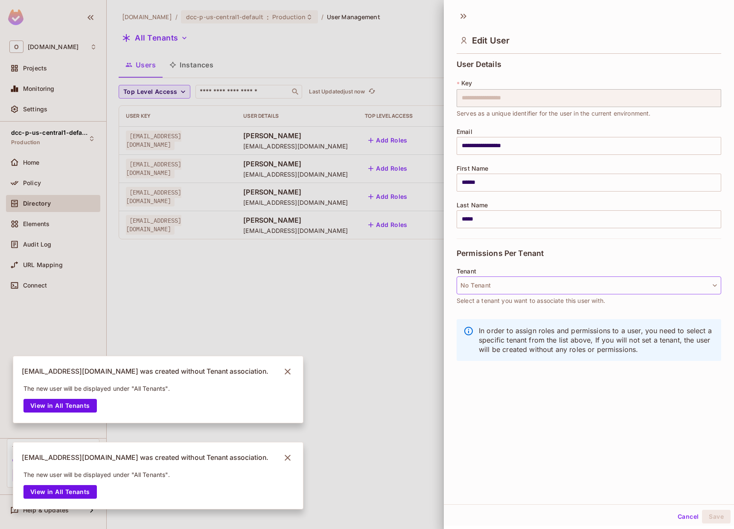
click at [538, 287] on button "No Tenant" at bounding box center [589, 286] width 265 height 18
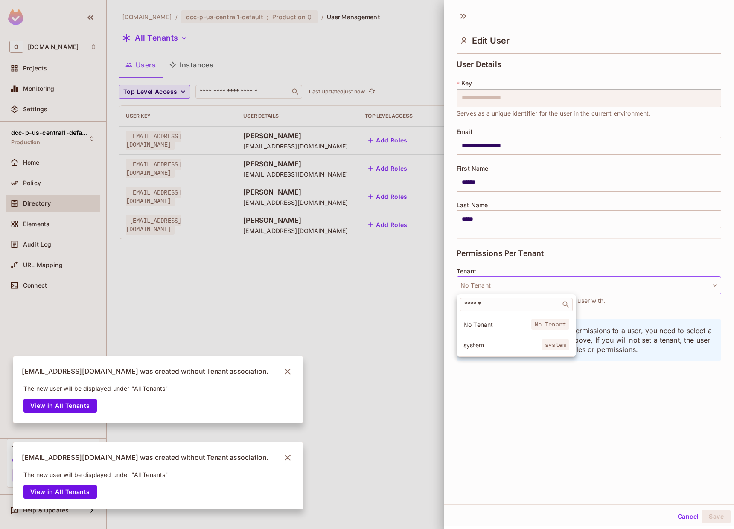
click at [520, 345] on span "system" at bounding box center [503, 345] width 78 height 8
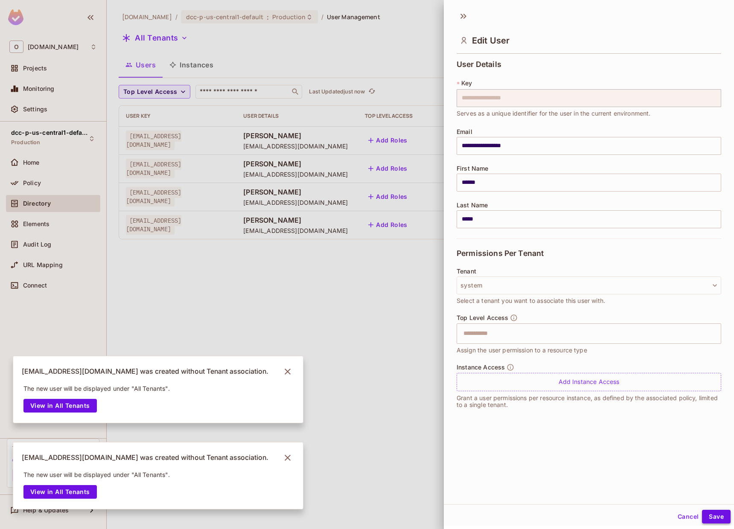
click at [710, 518] on button "Save" at bounding box center [716, 517] width 29 height 14
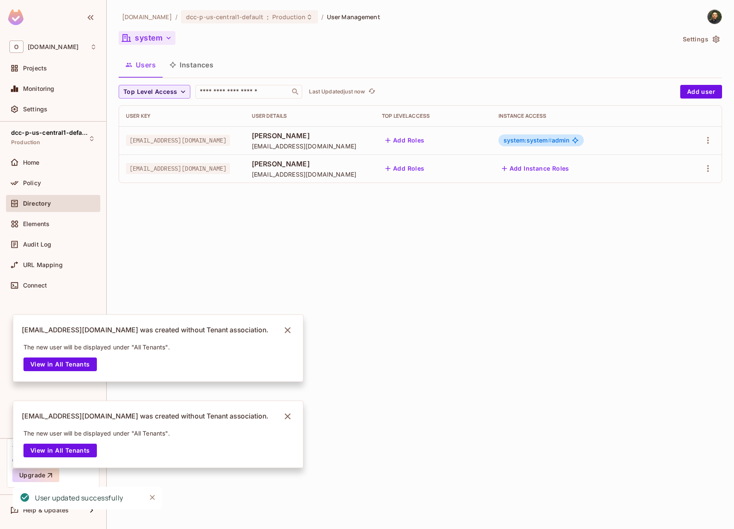
click at [155, 41] on button "system" at bounding box center [147, 38] width 57 height 14
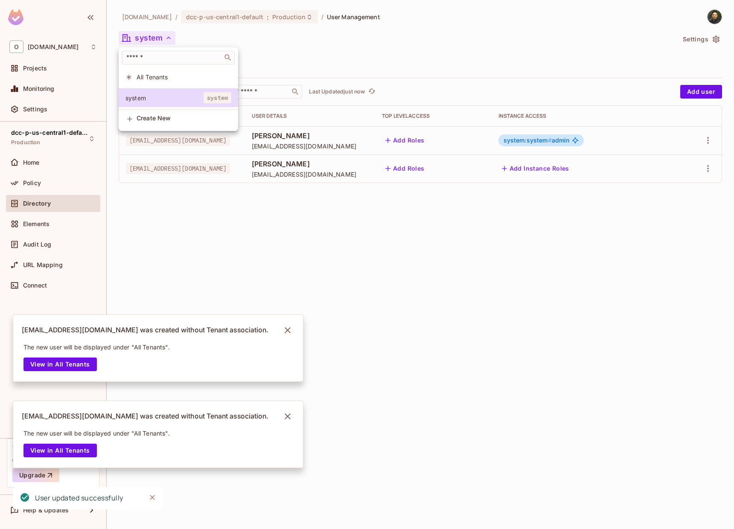
click at [162, 72] on li "All Tenants" at bounding box center [179, 77] width 120 height 18
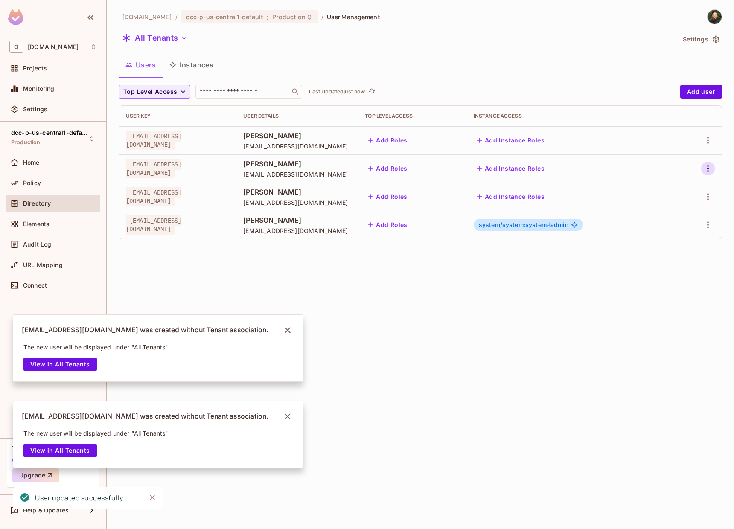
click at [704, 166] on icon "button" at bounding box center [708, 169] width 10 height 10
click at [692, 196] on li "Edit" at bounding box center [668, 188] width 79 height 19
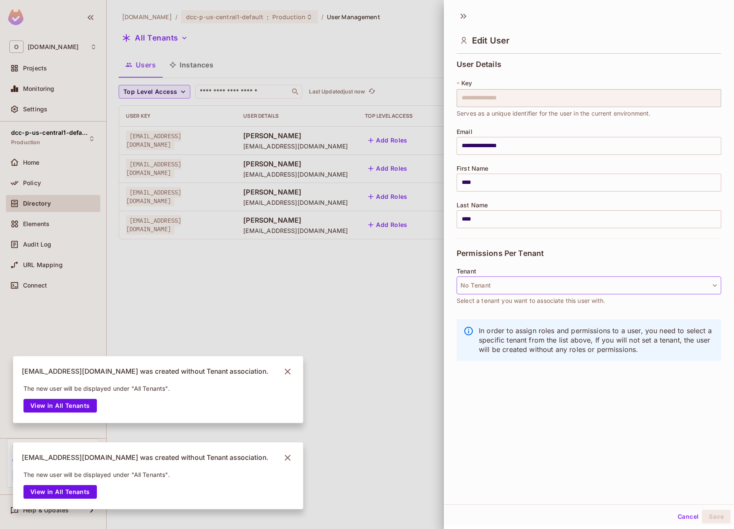
click at [605, 292] on button "No Tenant" at bounding box center [589, 286] width 265 height 18
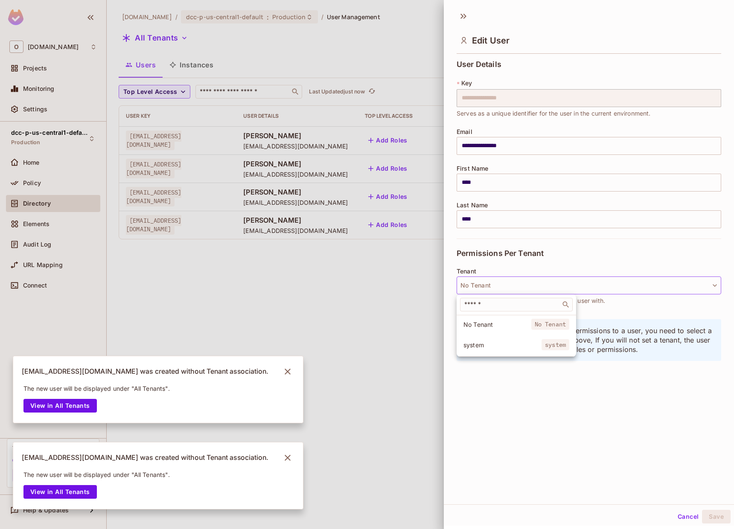
click at [563, 352] on li "system system" at bounding box center [517, 345] width 120 height 18
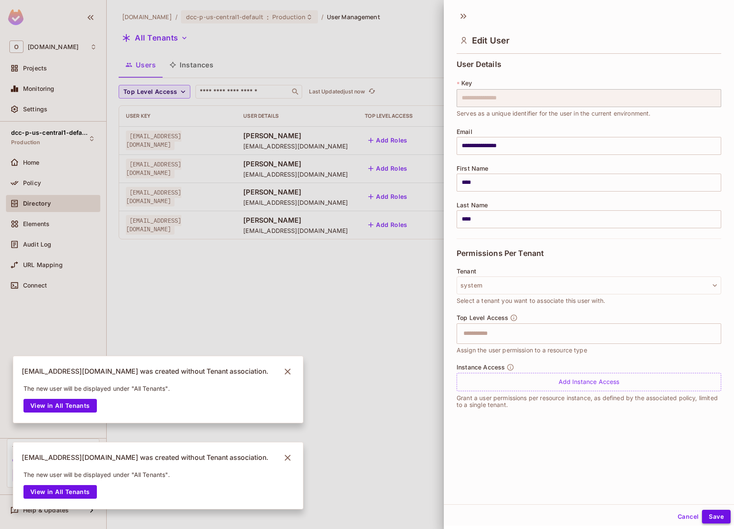
click at [713, 522] on button "Save" at bounding box center [716, 517] width 29 height 14
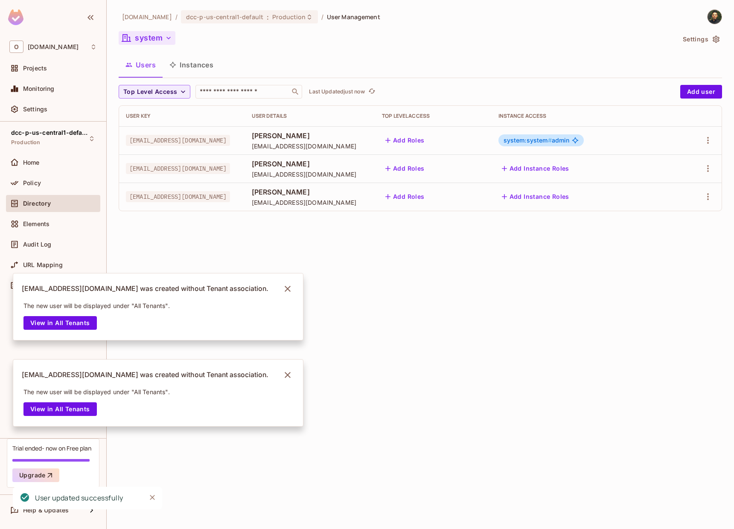
click at [155, 41] on button "system" at bounding box center [147, 38] width 57 height 14
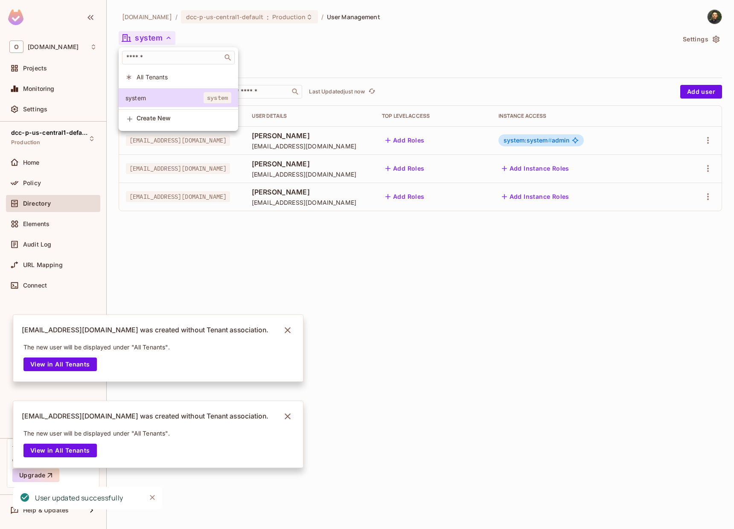
drag, startPoint x: 167, startPoint y: 74, endPoint x: 191, endPoint y: 79, distance: 24.5
click at [168, 74] on span "All Tenants" at bounding box center [184, 77] width 95 height 8
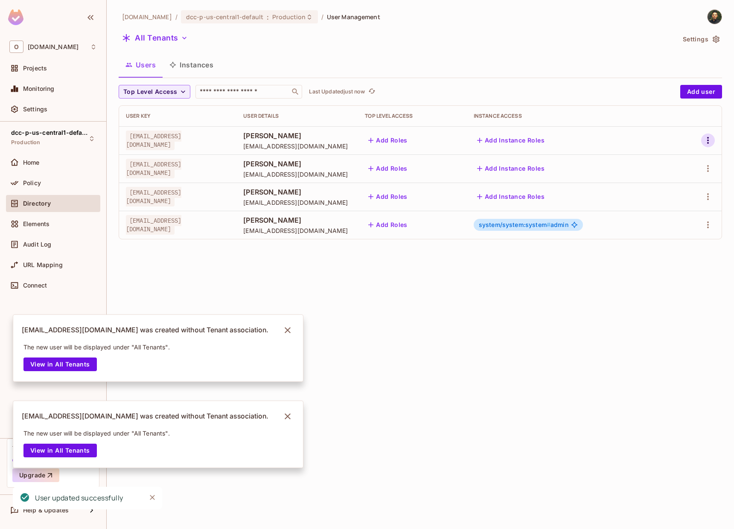
click at [705, 139] on icon "button" at bounding box center [708, 140] width 10 height 10
click at [686, 169] on li "Edit" at bounding box center [668, 160] width 79 height 19
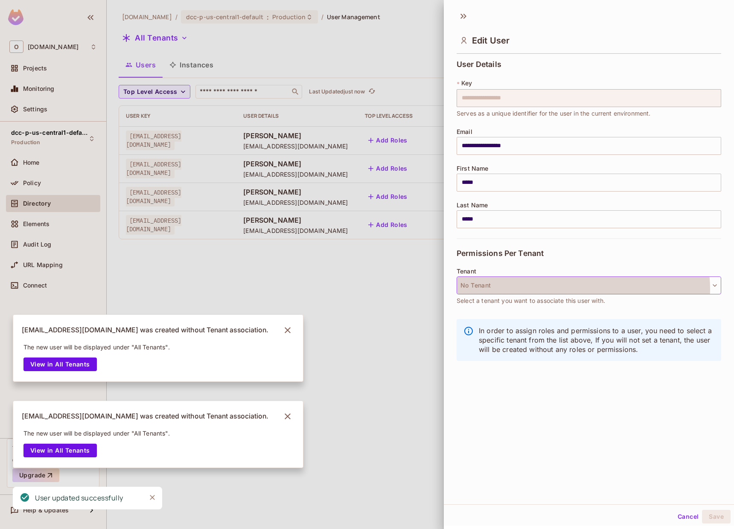
click at [583, 289] on button "No Tenant" at bounding box center [589, 286] width 265 height 18
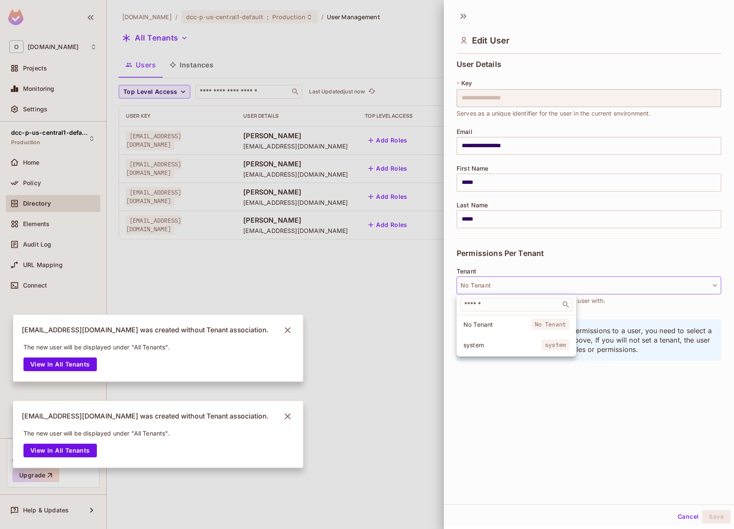
click at [548, 351] on li "system system" at bounding box center [517, 345] width 120 height 18
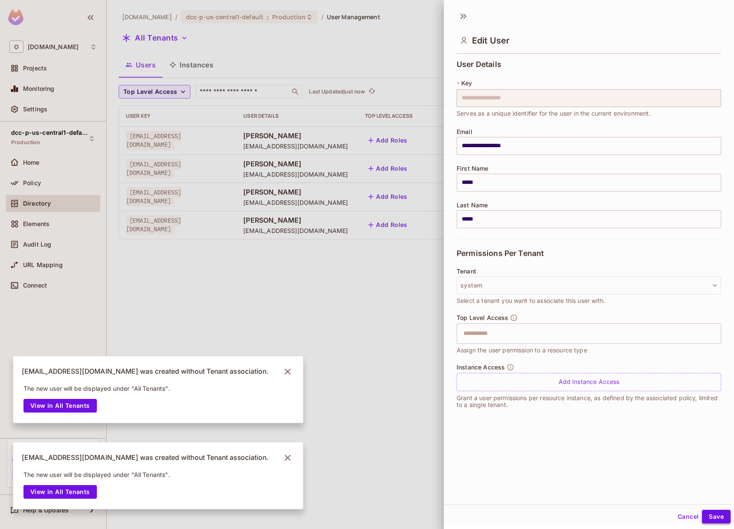
click at [716, 517] on button "Save" at bounding box center [716, 517] width 29 height 14
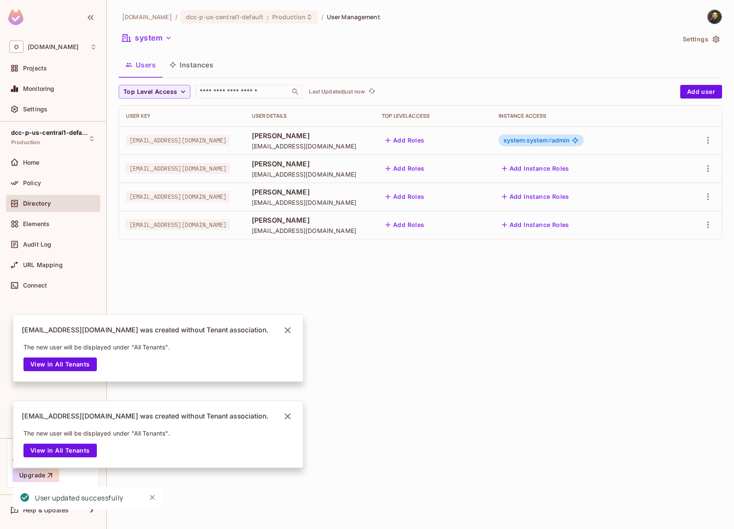
click at [564, 170] on button "Add Instance Roles" at bounding box center [536, 169] width 74 height 14
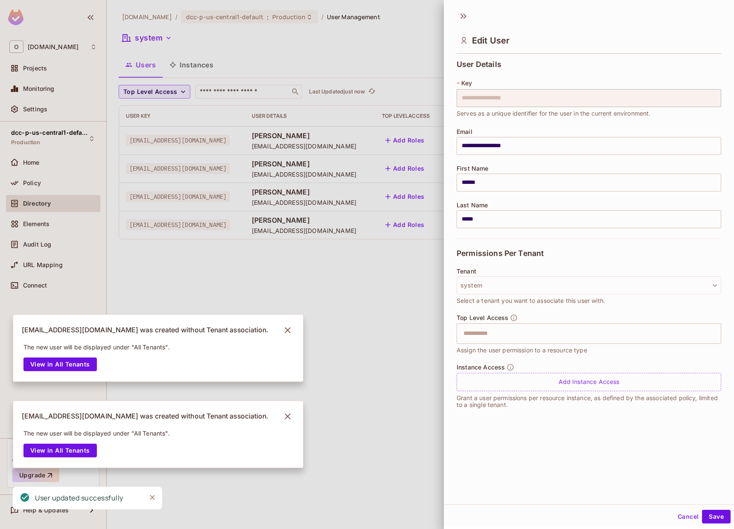
click at [576, 392] on div "Instance Access Add Instance Access Grant a user permissions per resource insta…" at bounding box center [589, 386] width 265 height 45
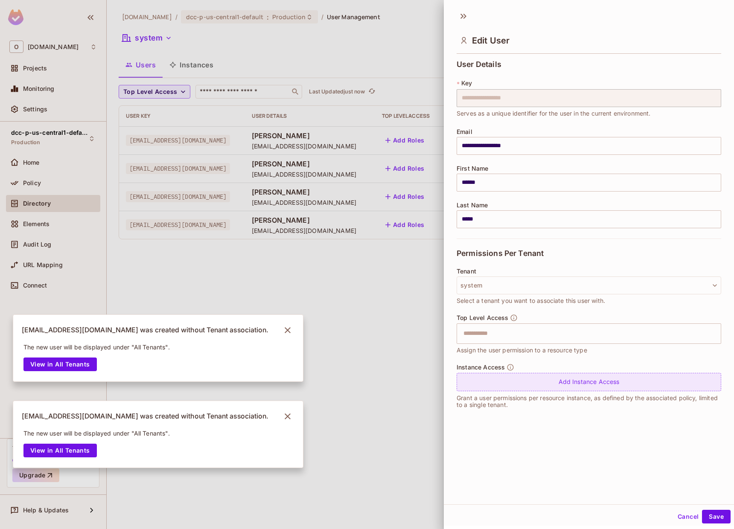
click at [577, 391] on div "Add Instance Access" at bounding box center [589, 382] width 265 height 18
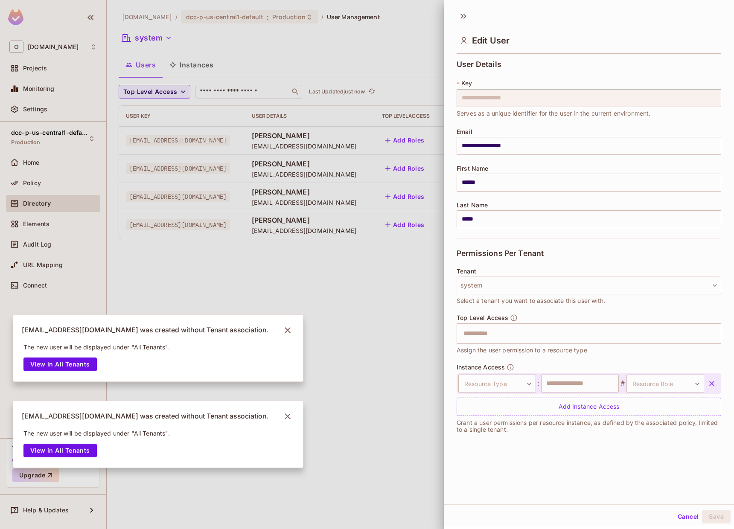
click at [513, 394] on div "Resource Type ​ Resource Type : ​ # Resource Role ​ Resource Role" at bounding box center [589, 383] width 265 height 21
click at [518, 388] on body "O onvego.com Projects Monitoring Settings dcc-p-us-central1-default Production …" at bounding box center [367, 264] width 734 height 529
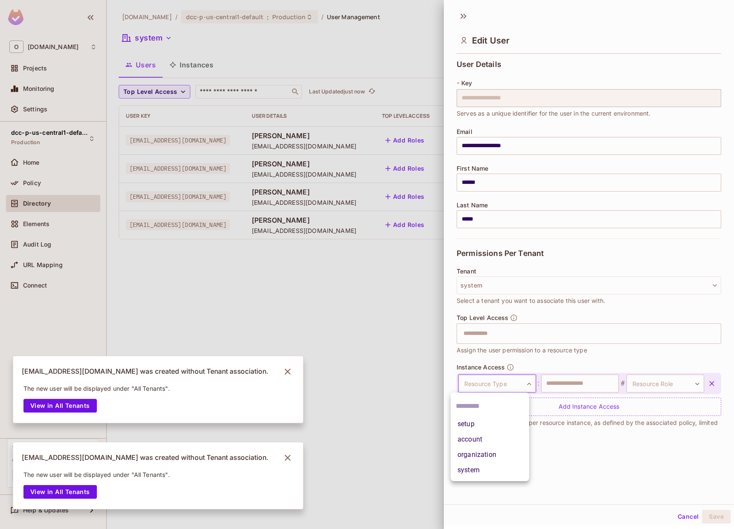
click at [503, 467] on li "system" at bounding box center [490, 470] width 79 height 15
click at [552, 388] on input "text" at bounding box center [580, 384] width 78 height 18
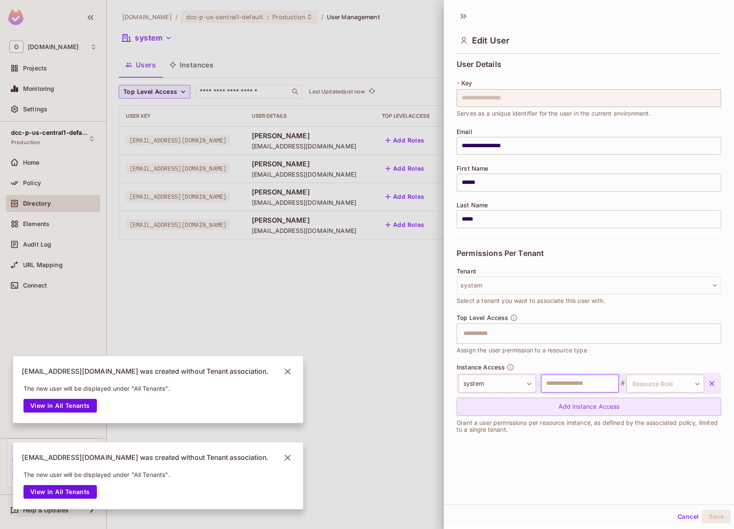
type input "******"
click at [638, 393] on div "system ****** ​ : ****** ​ # Resource Role ​ Resource Role" at bounding box center [589, 383] width 265 height 21
click at [651, 393] on div "system ****** ​ : ****** ​ # Resource Role ​ Resource Role" at bounding box center [589, 383] width 265 height 21
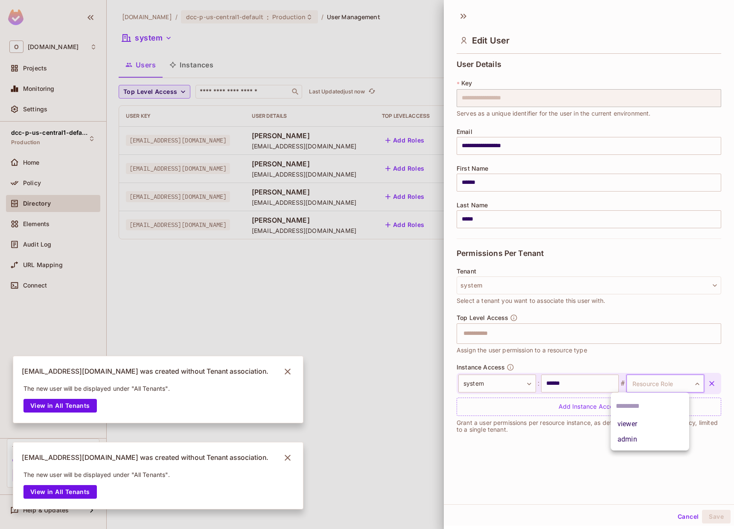
click at [675, 387] on body "O onvego.com Projects Monitoring Settings dcc-p-us-central1-default Production …" at bounding box center [367, 264] width 734 height 529
click at [670, 439] on li "admin" at bounding box center [650, 439] width 79 height 15
click at [715, 524] on div "Cancel Save" at bounding box center [589, 517] width 290 height 20
click at [716, 518] on button "Save" at bounding box center [716, 517] width 29 height 14
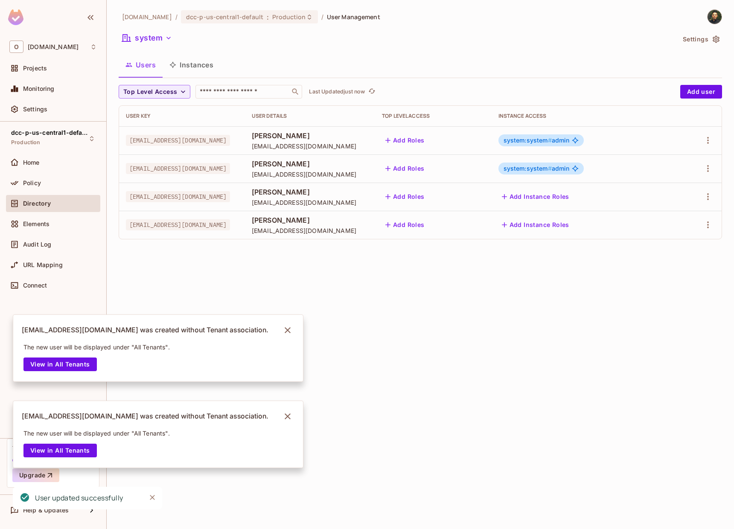
click at [561, 201] on button "Add Instance Roles" at bounding box center [536, 197] width 74 height 14
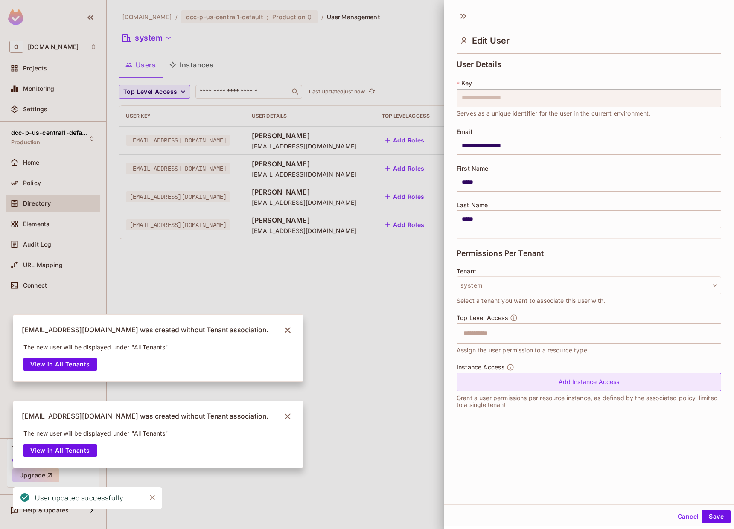
click at [621, 377] on div "Add Instance Access" at bounding box center [589, 382] width 265 height 18
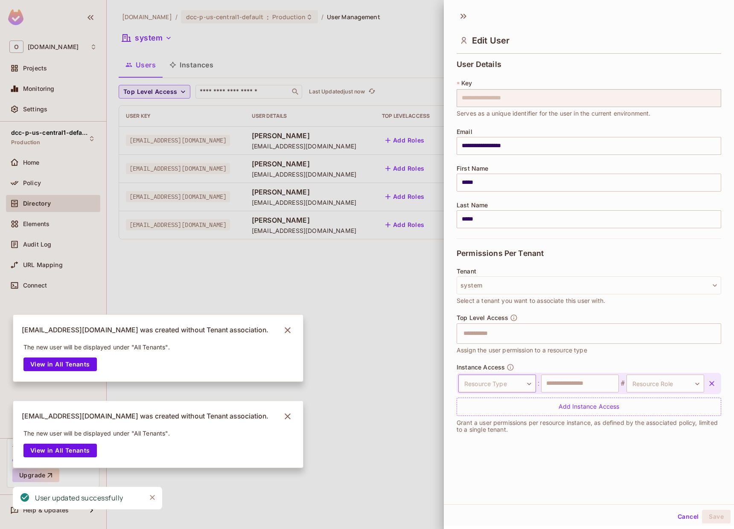
click at [513, 392] on body "O onvego.com Projects Monitoring Settings dcc-p-us-central1-default Production …" at bounding box center [367, 264] width 734 height 529
click at [515, 471] on li "system" at bounding box center [490, 470] width 79 height 15
click at [570, 379] on input "text" at bounding box center [580, 384] width 78 height 18
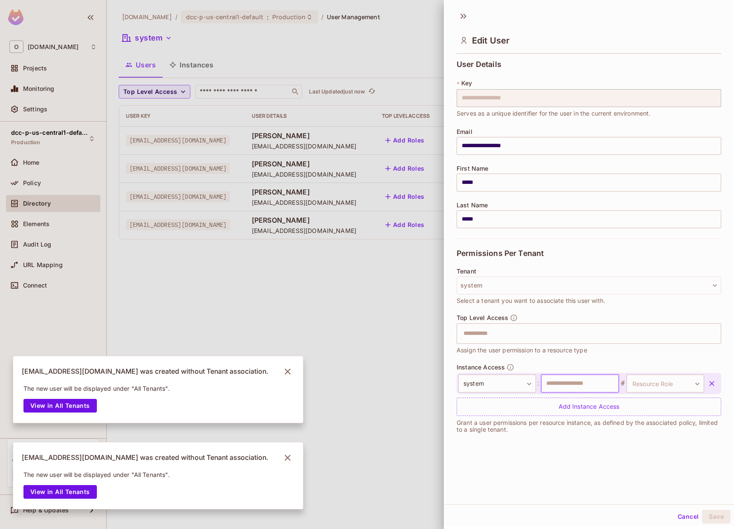
type input "******"
click at [651, 379] on body "O onvego.com Projects Monitoring Settings dcc-p-us-central1-default Production …" at bounding box center [367, 264] width 734 height 529
click at [649, 438] on li "admin" at bounding box center [650, 439] width 79 height 15
click at [716, 521] on button "Save" at bounding box center [716, 517] width 29 height 14
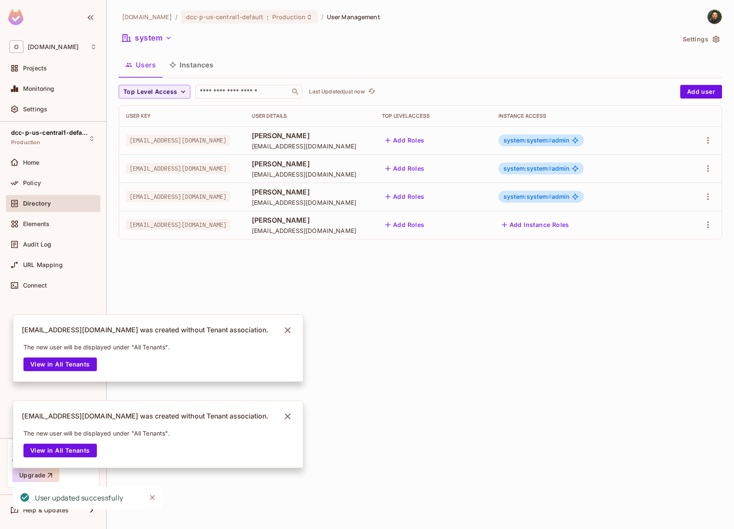
click at [538, 228] on button "Add Instance Roles" at bounding box center [536, 225] width 74 height 14
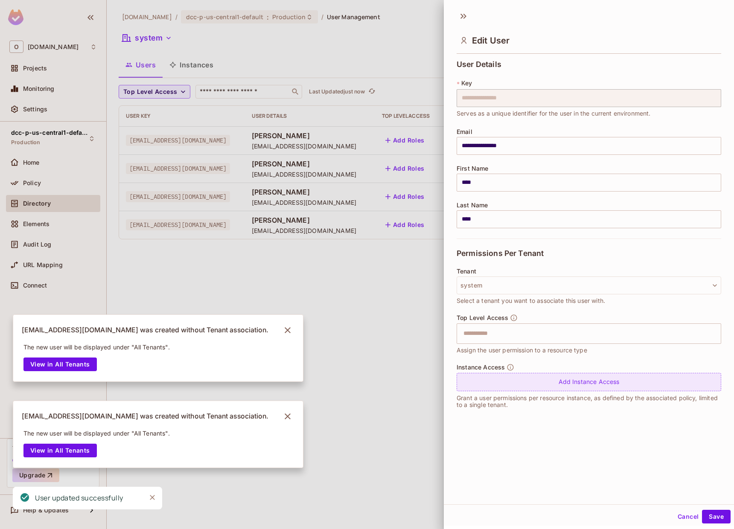
click at [590, 387] on div "Add Instance Access" at bounding box center [589, 382] width 265 height 18
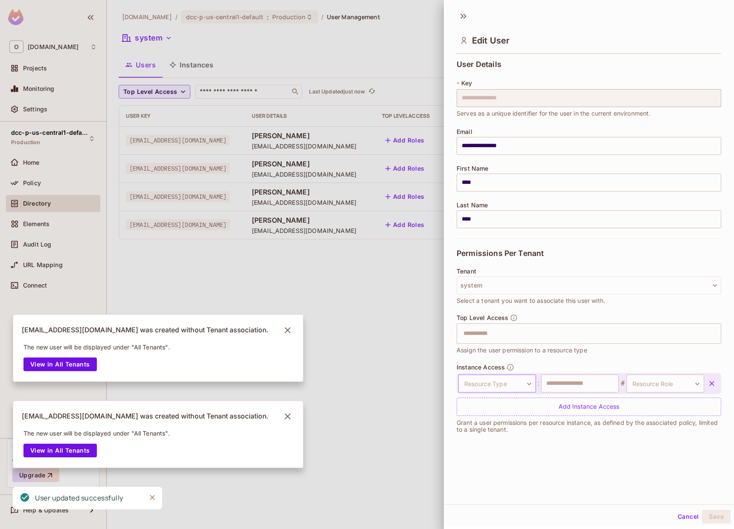
click at [521, 389] on body "O onvego.com Projects Monitoring Settings dcc-p-us-central1-default Production …" at bounding box center [367, 264] width 734 height 529
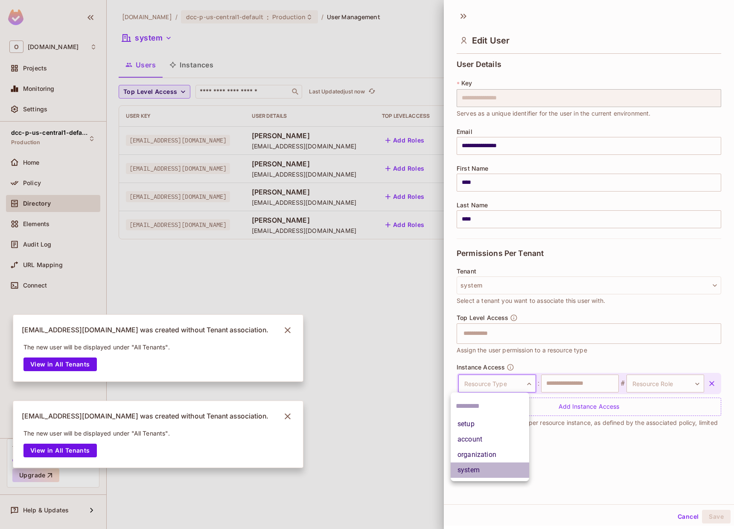
click at [502, 471] on li "system" at bounding box center [490, 470] width 79 height 15
click at [581, 383] on input "text" at bounding box center [580, 384] width 78 height 18
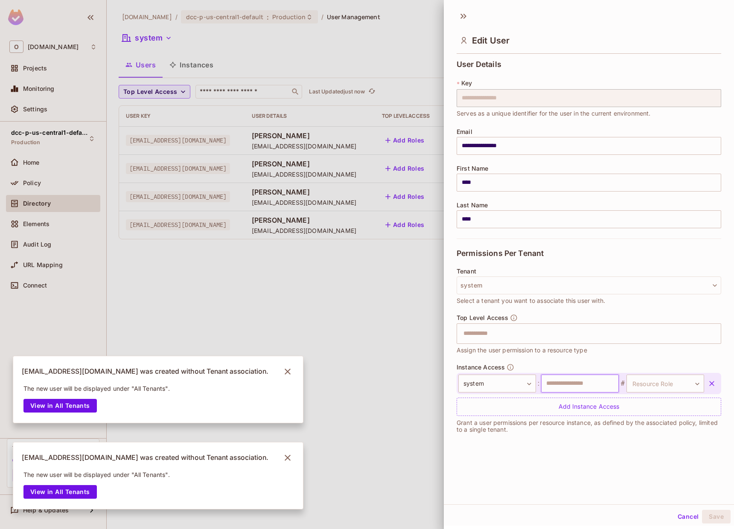
type input "******"
click at [677, 367] on div "Instance Access system ****** ​ : ****** ​ # Resource Role ​ Resource Role Add …" at bounding box center [589, 390] width 265 height 53
click at [673, 387] on body "O onvego.com Projects Monitoring Settings dcc-p-us-central1-default Production …" at bounding box center [367, 264] width 734 height 529
click at [661, 437] on li "admin" at bounding box center [650, 439] width 79 height 15
click at [714, 516] on button "Save" at bounding box center [716, 517] width 29 height 14
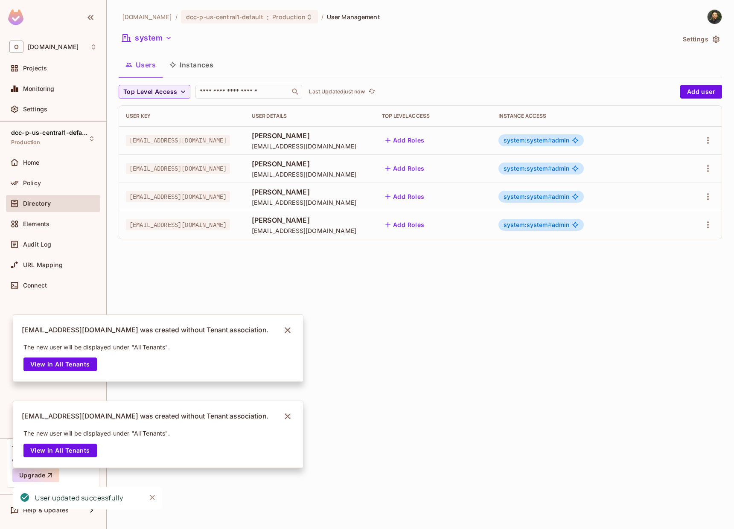
click at [405, 289] on div "onvego.com / dcc-p-us-central1-default : Production / User Management system Se…" at bounding box center [421, 264] width 628 height 529
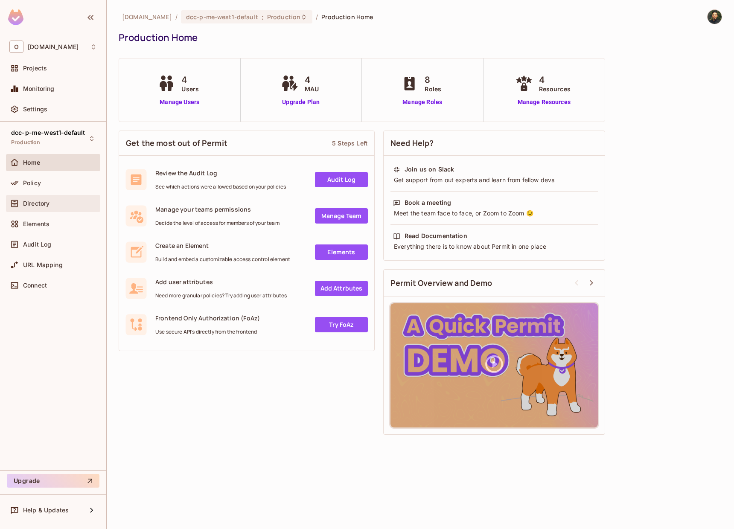
click at [35, 202] on span "Directory" at bounding box center [36, 203] width 26 height 7
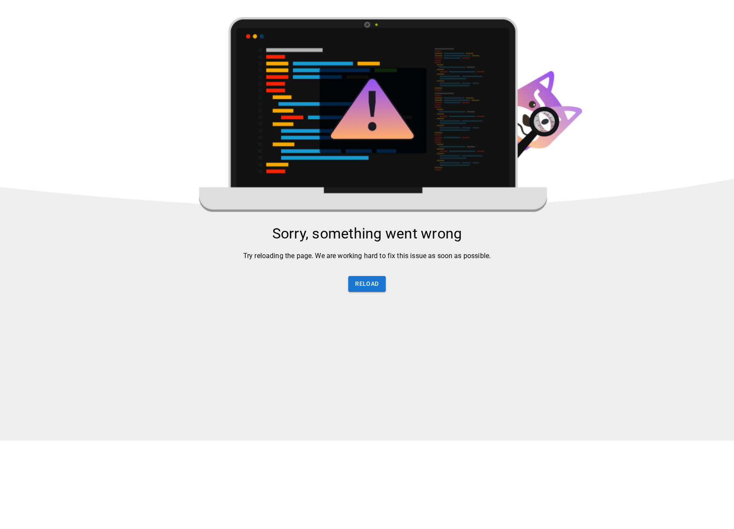
click at [49, 181] on html "Sorry, something went wrong Try reloading the page. We are working hard to fix …" at bounding box center [367, 221] width 734 height 443
click at [371, 285] on button "Reload" at bounding box center [366, 284] width 37 height 16
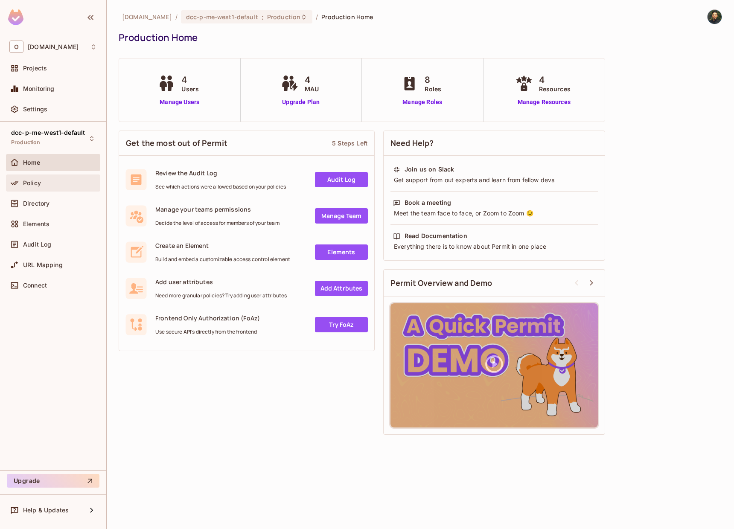
click at [52, 188] on div "Policy" at bounding box center [53, 183] width 88 height 10
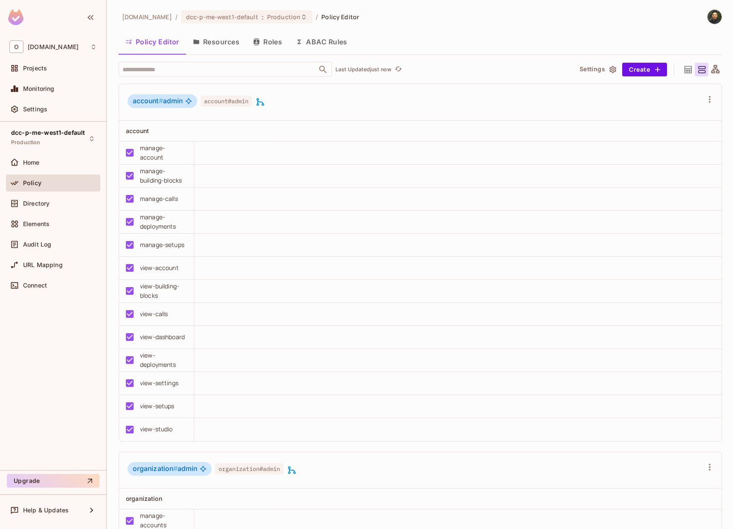
click at [219, 42] on button "Resources" at bounding box center [216, 41] width 60 height 21
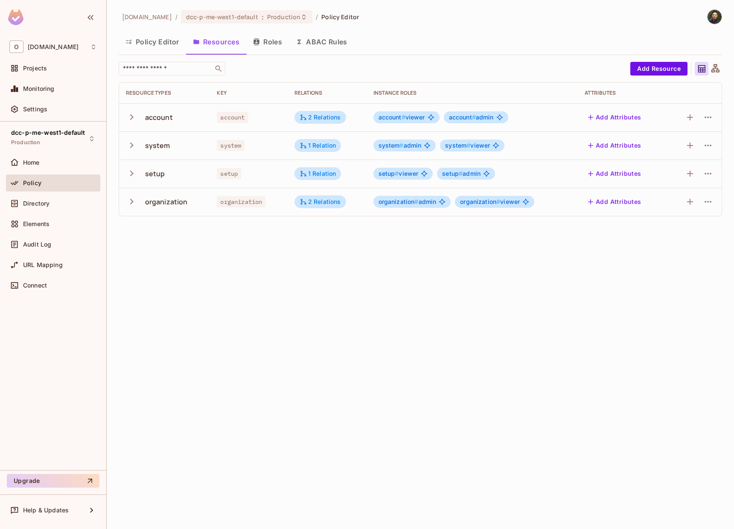
click at [130, 177] on icon "button" at bounding box center [132, 174] width 12 height 12
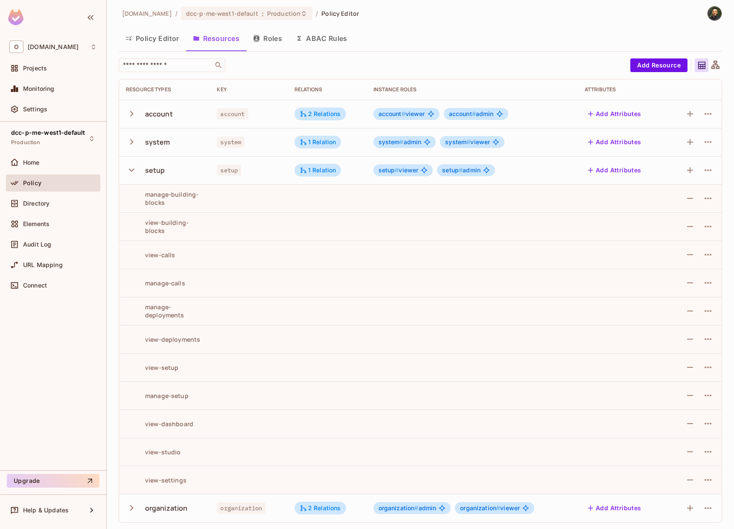
scroll to position [4, 0]
click at [126, 168] on icon "button" at bounding box center [132, 170] width 12 height 12
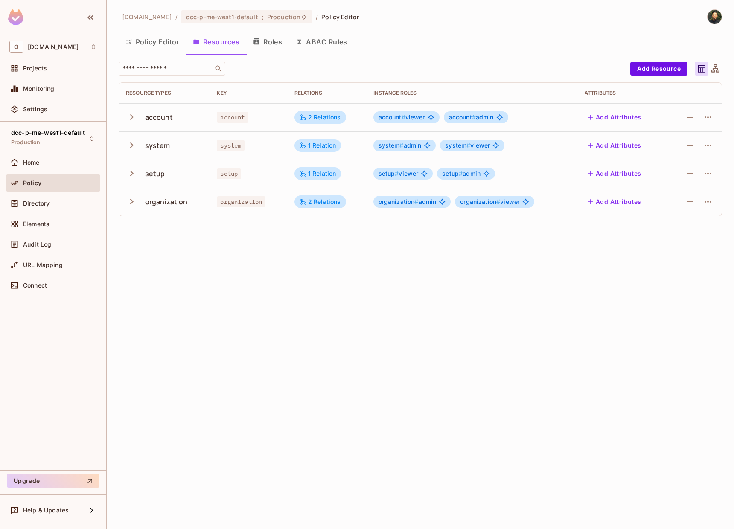
click at [131, 128] on td "account" at bounding box center [164, 117] width 91 height 28
click at [131, 126] on button "button" at bounding box center [133, 117] width 15 height 18
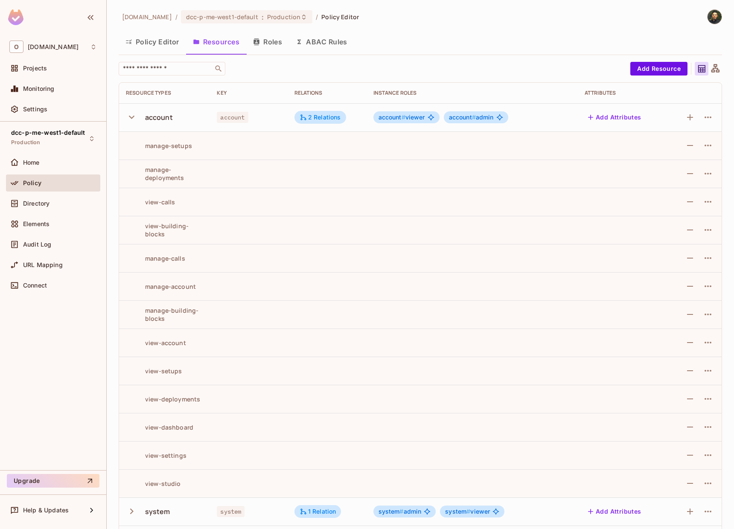
click at [131, 114] on icon "button" at bounding box center [132, 117] width 12 height 12
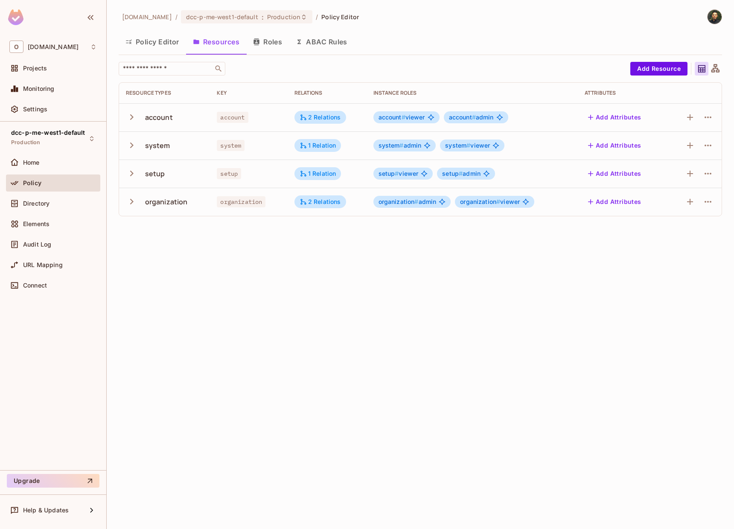
click at [136, 152] on button "button" at bounding box center [133, 145] width 15 height 18
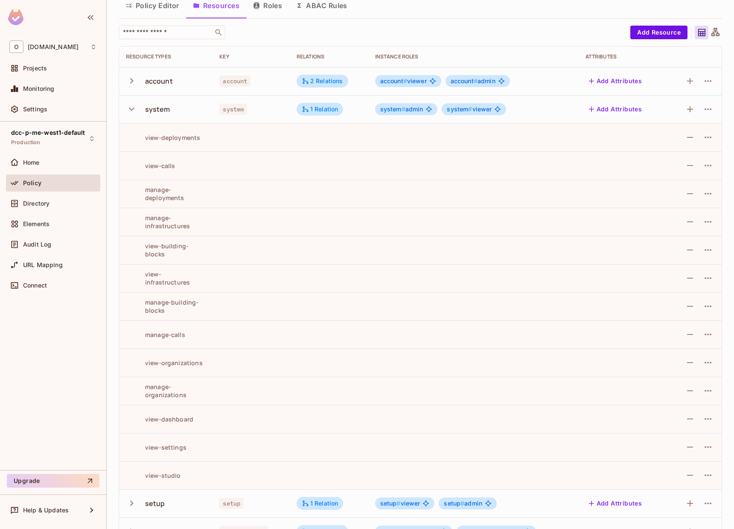
scroll to position [51, 0]
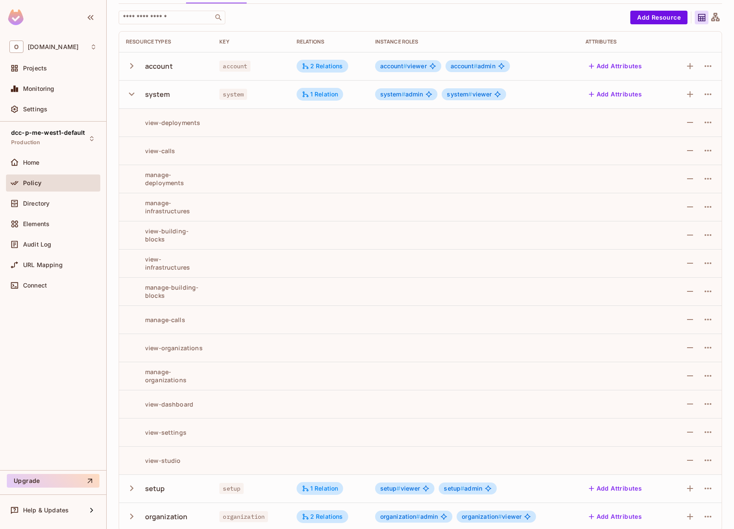
click at [132, 93] on icon "button" at bounding box center [132, 94] width 12 height 12
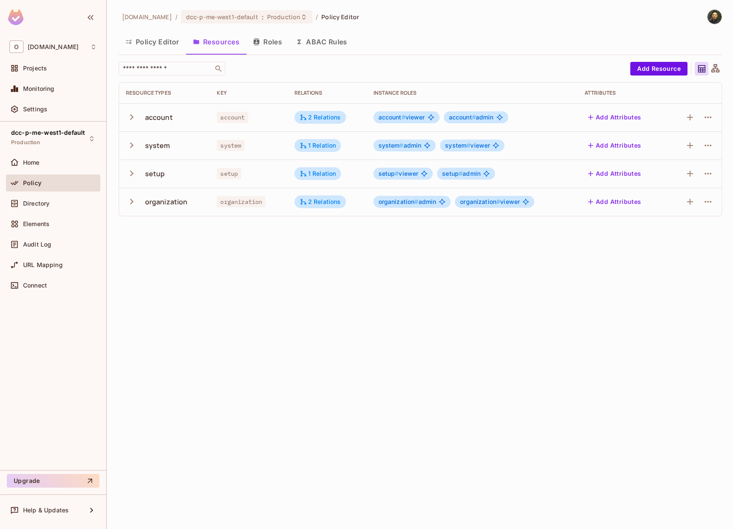
click at [129, 200] on icon "button" at bounding box center [132, 202] width 12 height 12
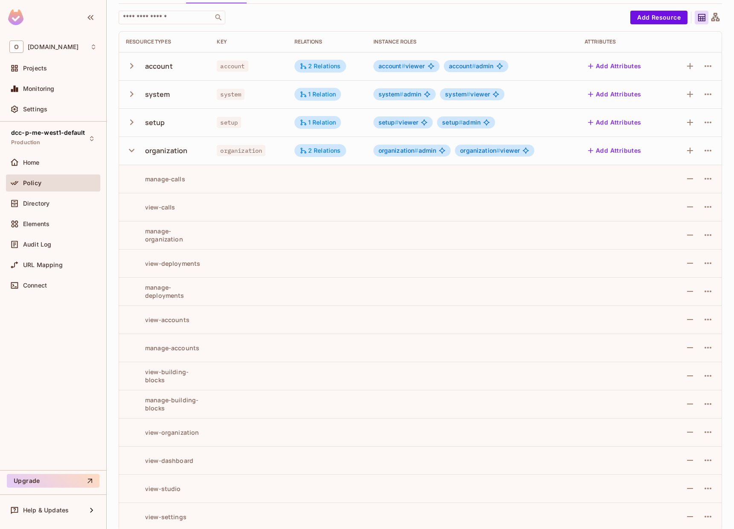
scroll to position [60, 0]
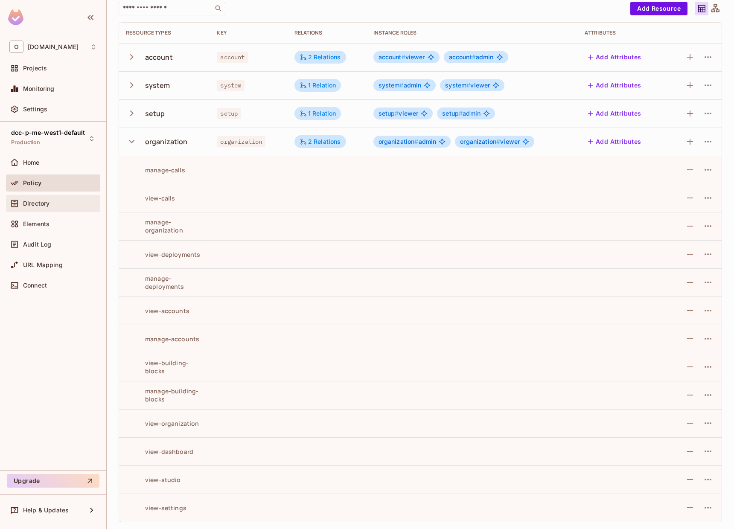
click at [50, 208] on div "Directory" at bounding box center [53, 204] width 88 height 10
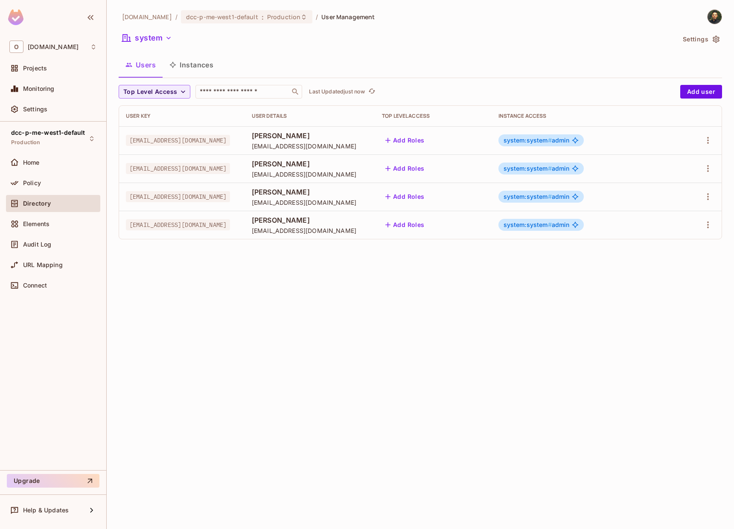
click at [175, 167] on span "shaharz@onvego.com" at bounding box center [178, 168] width 104 height 11
copy span "shaharz@onvego.com"
click at [227, 231] on td "alony@onvego.com" at bounding box center [182, 225] width 126 height 28
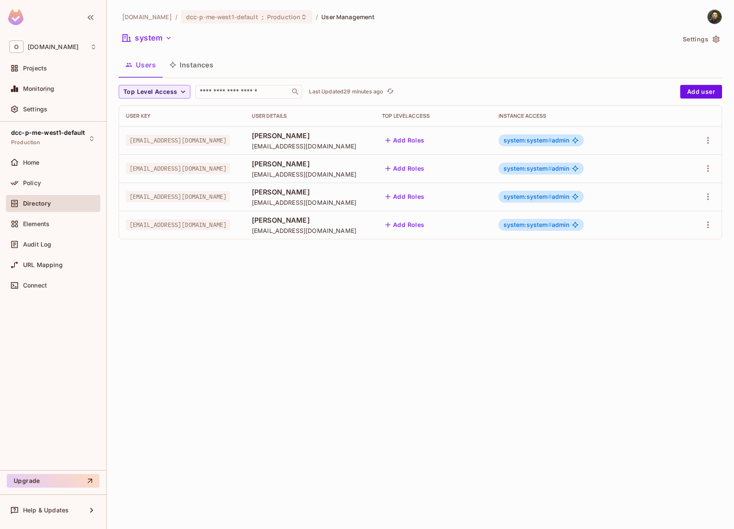
click at [187, 72] on button "Instances" at bounding box center [192, 64] width 58 height 21
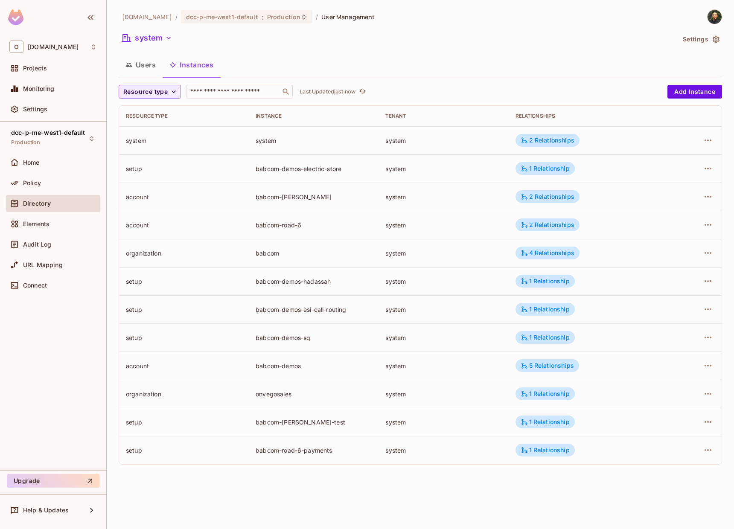
click at [327, 67] on div "Users Instances" at bounding box center [421, 64] width 604 height 21
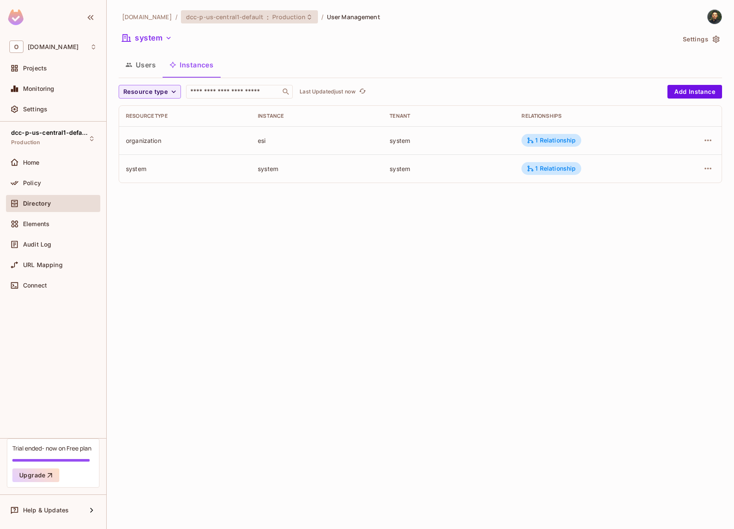
click at [226, 19] on span "dcc-p-us-central1-default" at bounding box center [224, 17] width 77 height 8
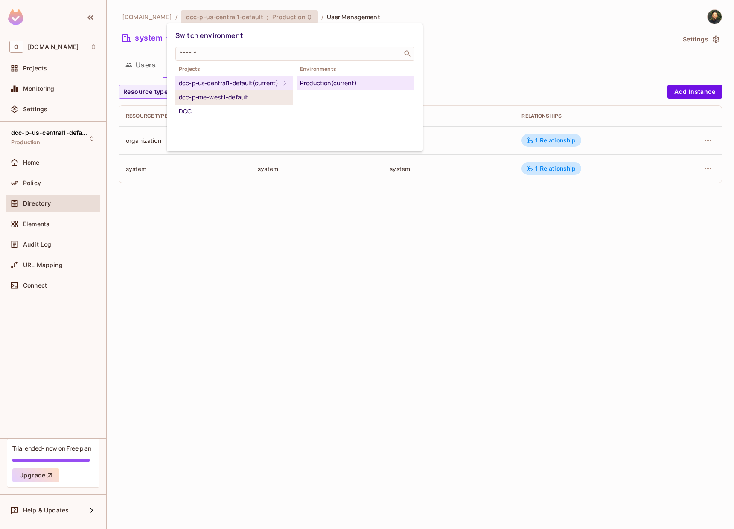
click at [237, 102] on div "dcc-p-me-west1-default" at bounding box center [234, 97] width 111 height 10
click at [333, 83] on div "Production" at bounding box center [355, 83] width 111 height 10
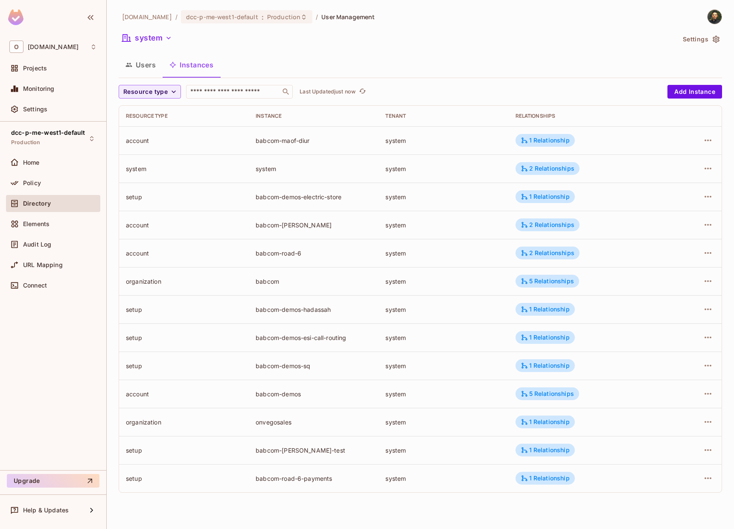
click at [716, 141] on td at bounding box center [695, 140] width 56 height 28
click at [713, 141] on icon "button" at bounding box center [708, 140] width 10 height 10
click at [680, 195] on div "Delete Resource Instance" at bounding box center [662, 197] width 74 height 9
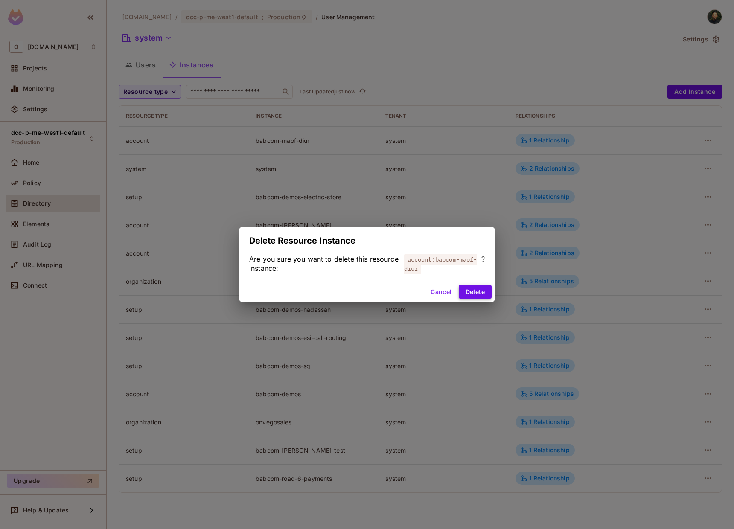
click at [477, 291] on button "Delete" at bounding box center [475, 292] width 33 height 14
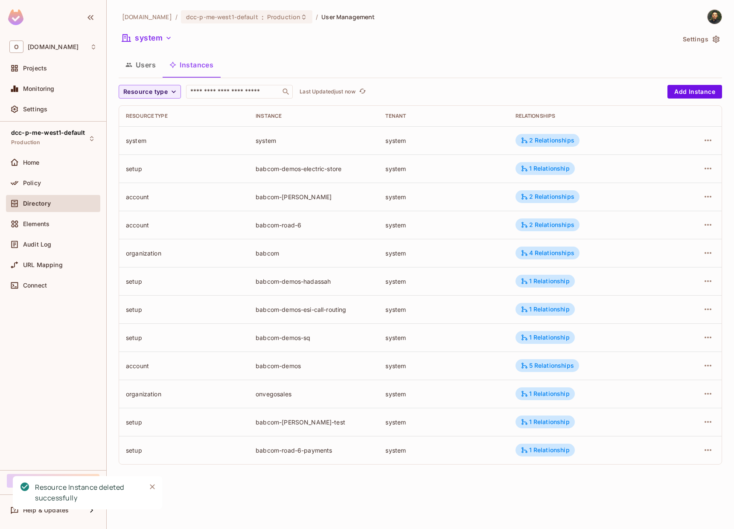
click at [346, 70] on div "Users Instances" at bounding box center [421, 64] width 604 height 21
click at [143, 73] on button "Users" at bounding box center [141, 64] width 44 height 21
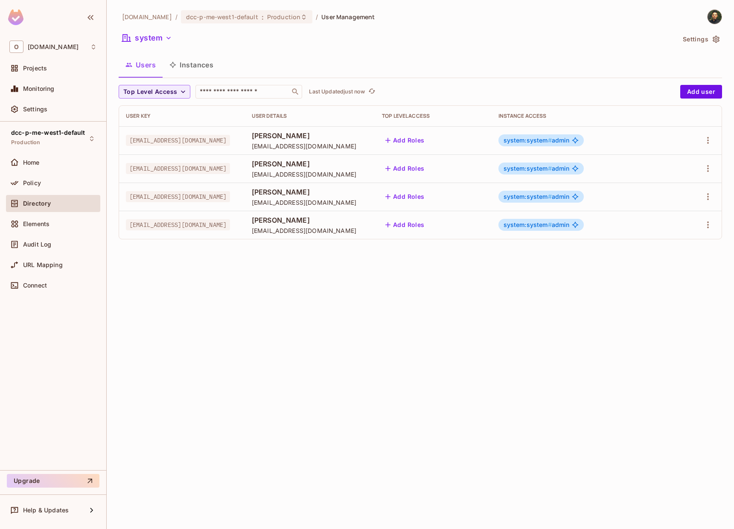
click at [200, 73] on button "Instances" at bounding box center [192, 64] width 58 height 21
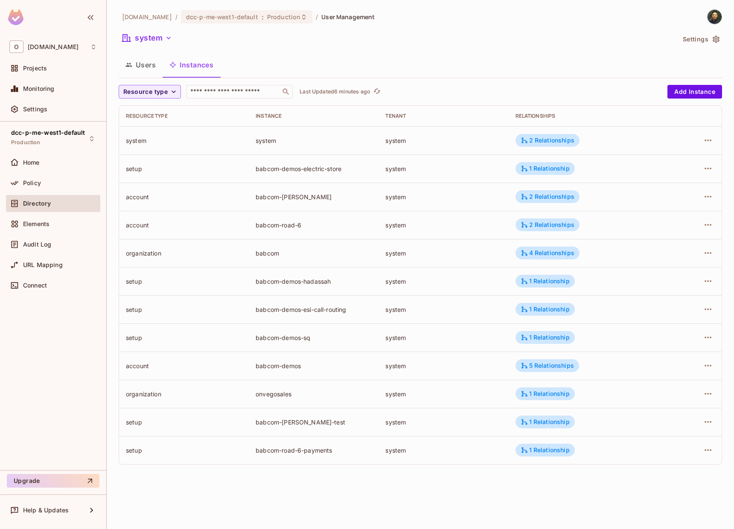
click at [371, 55] on div "Users Instances" at bounding box center [421, 64] width 604 height 21
